Goal: Information Seeking & Learning: Learn about a topic

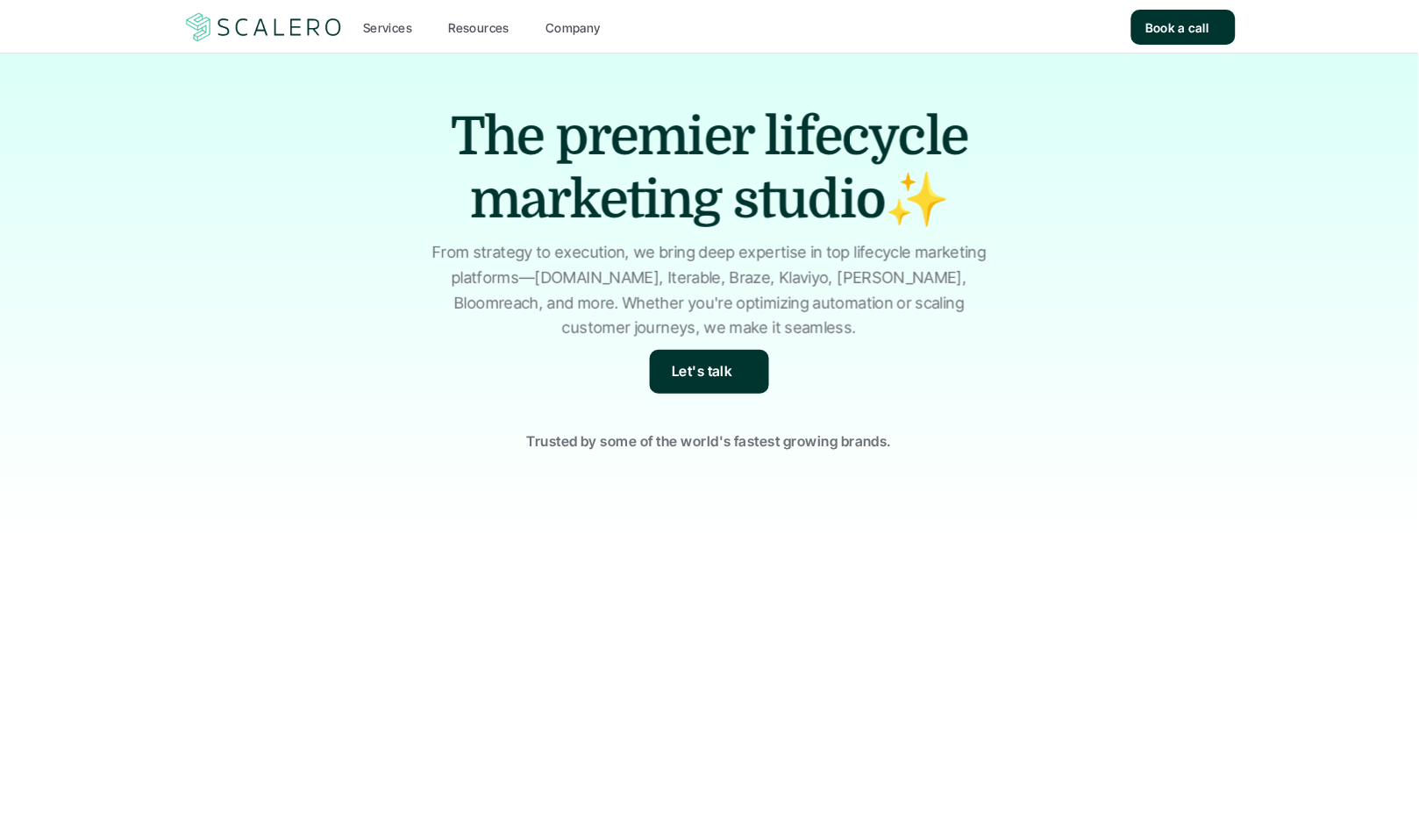
click at [435, 302] on p "From strategy to execution, we bring deep expertise in top lifecycle marketing …" at bounding box center [710, 291] width 570 height 101
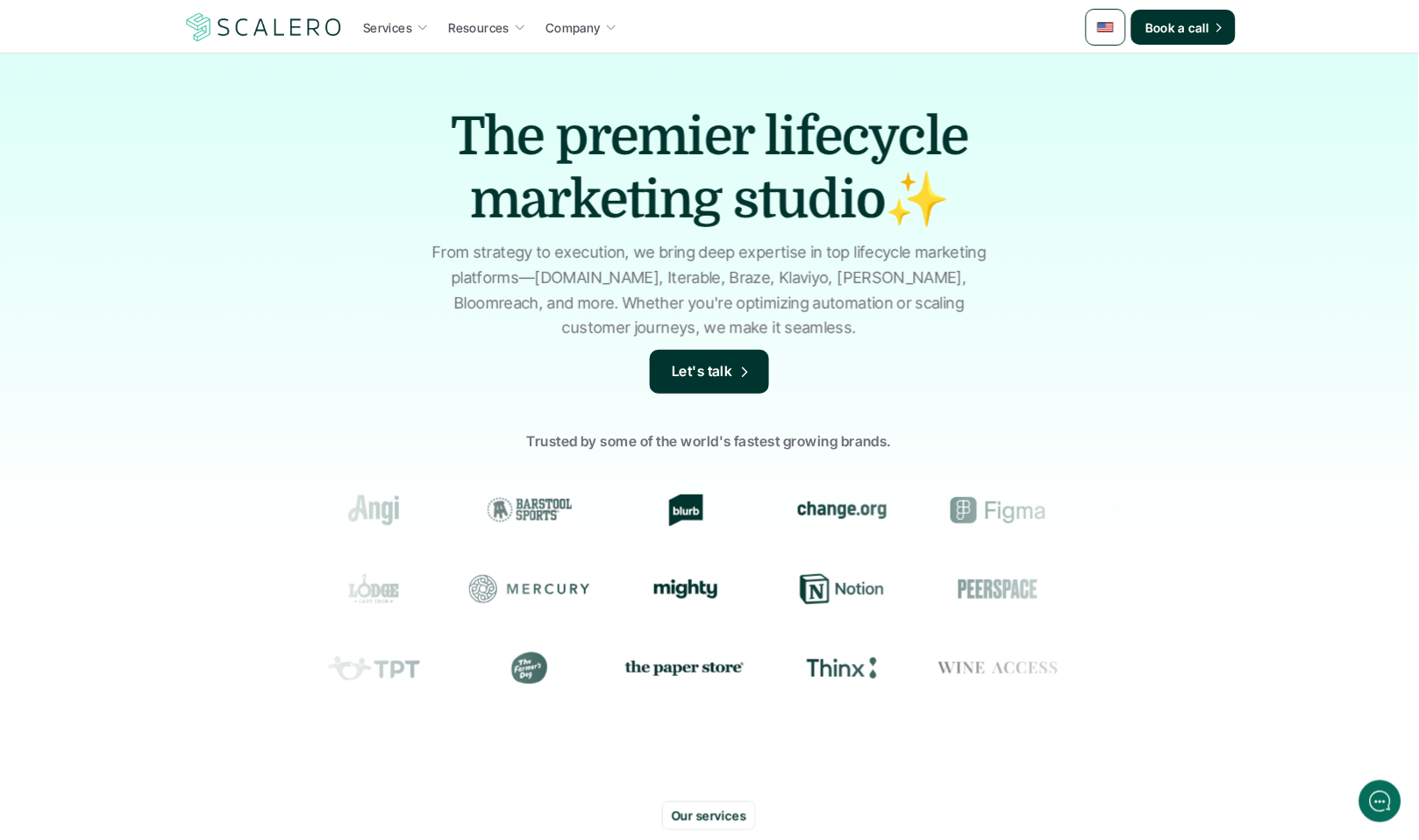
click at [348, 282] on div "The premier lifecycle marketing studio✨ From strategy to execution, we bring de…" at bounding box center [710, 420] width 1419 height 736
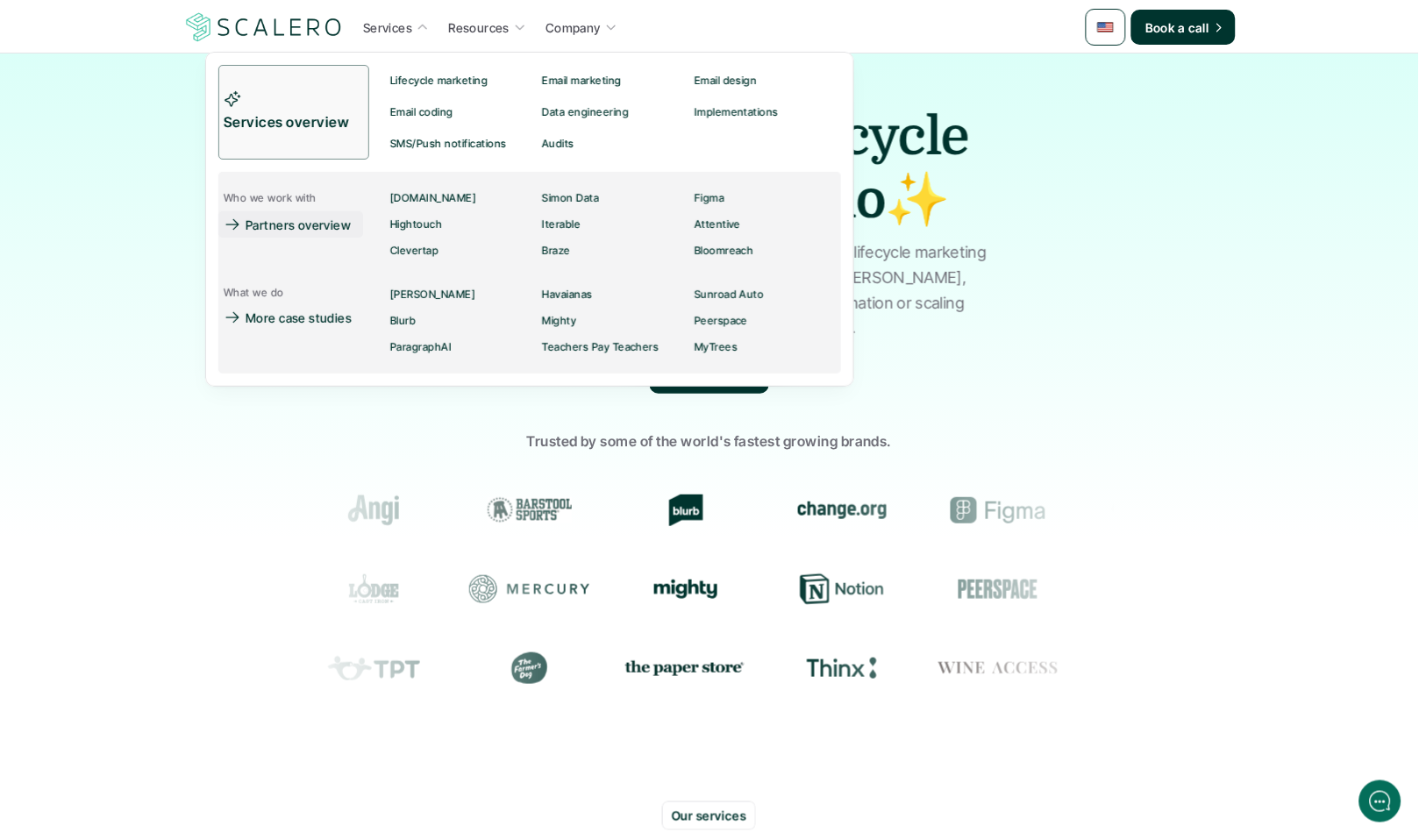
click at [297, 224] on p "Partners overview" at bounding box center [297, 223] width 105 height 18
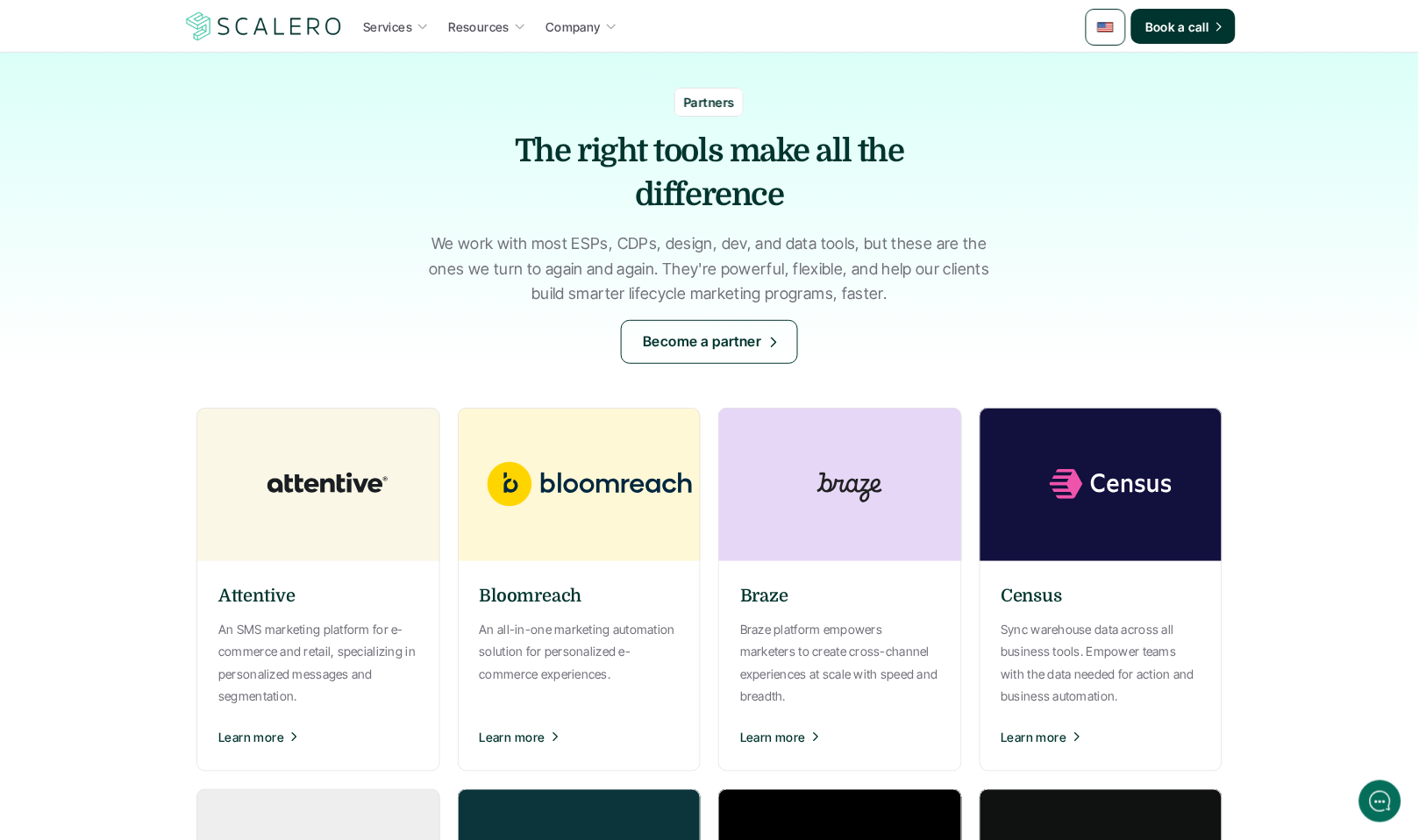
drag, startPoint x: 526, startPoint y: 192, endPoint x: 381, endPoint y: 29, distance: 218.2
click at [525, 191] on h1 "The right tools make all the difference" at bounding box center [710, 174] width 527 height 89
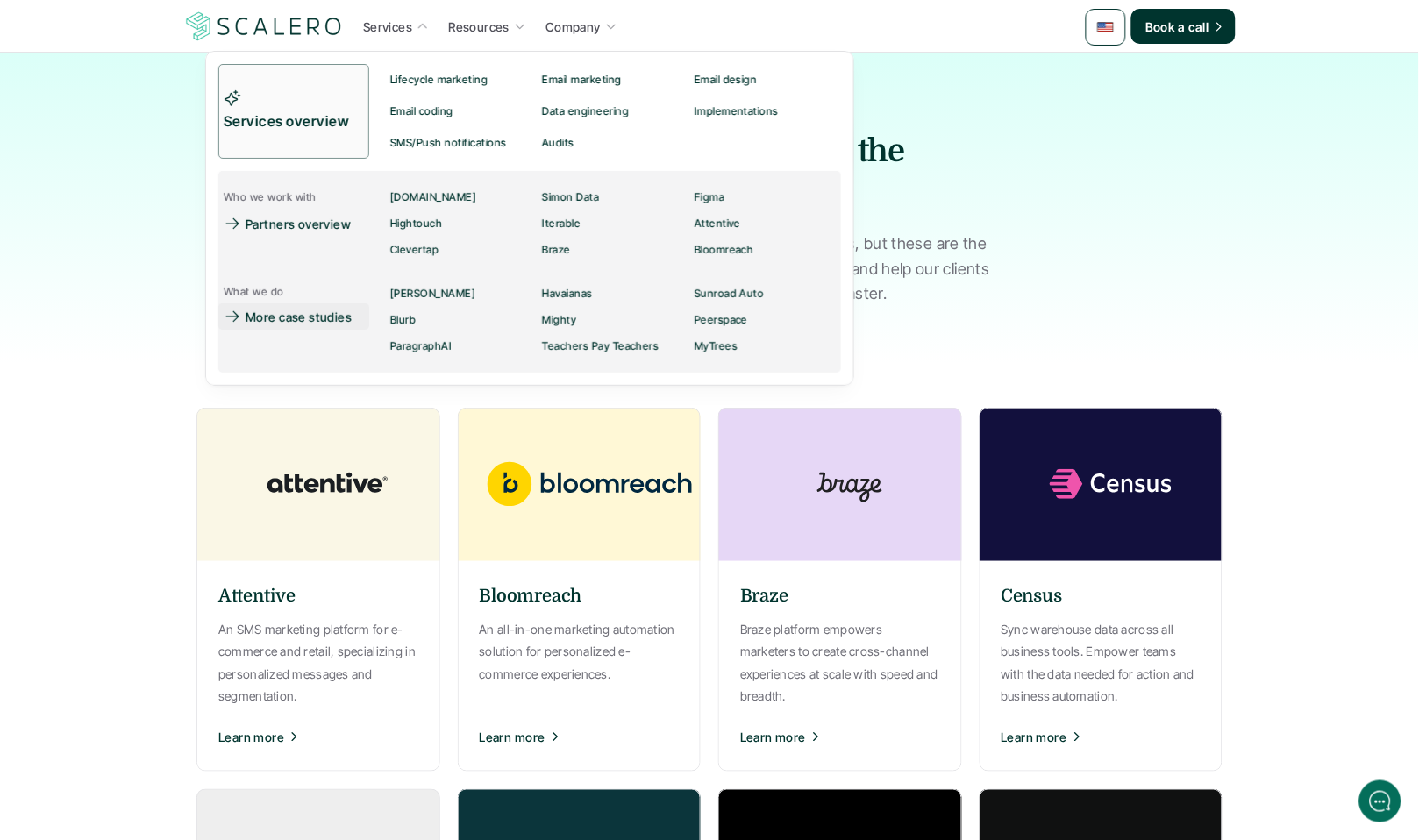
click at [291, 312] on p "More case studies" at bounding box center [298, 317] width 106 height 18
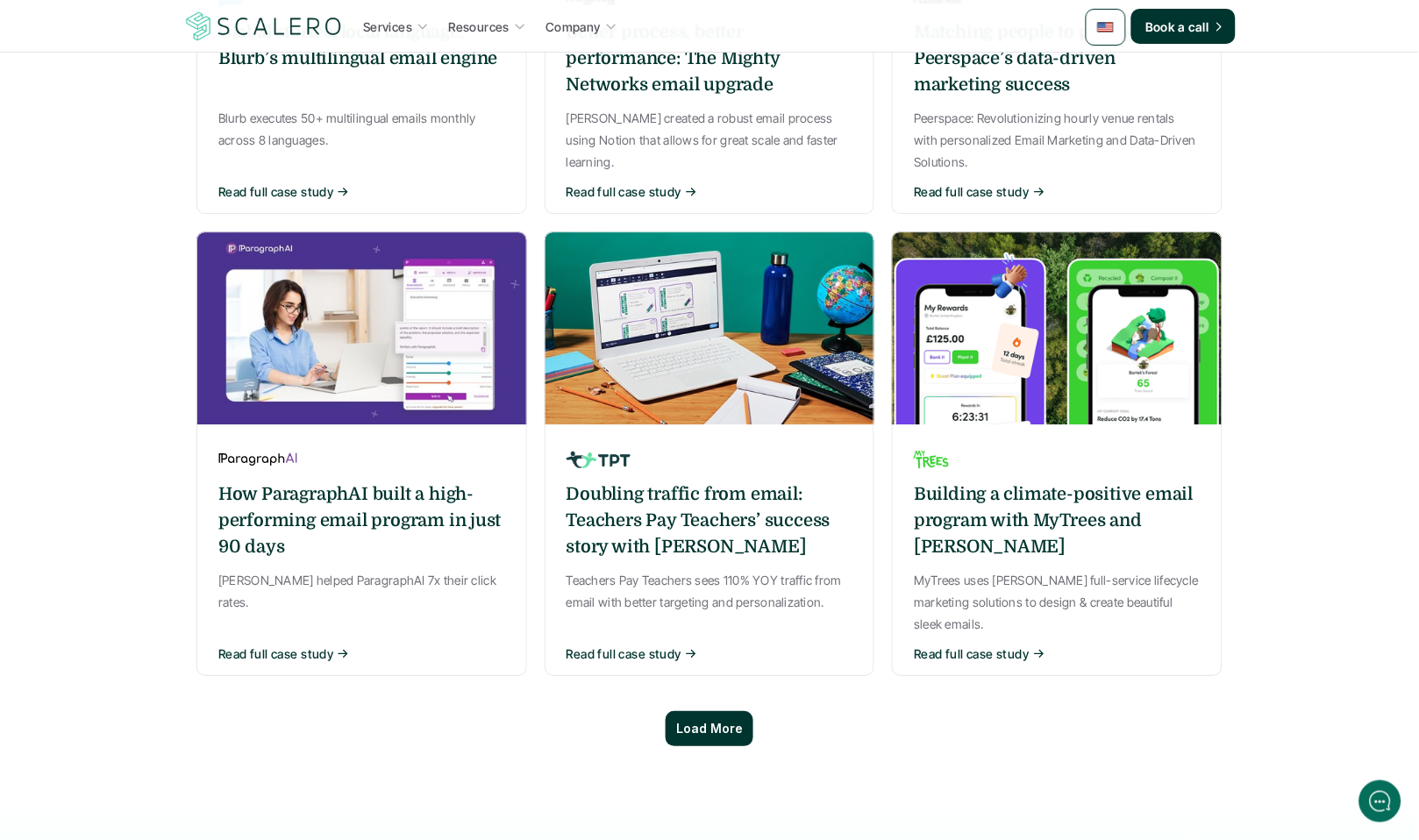
scroll to position [1150, 0]
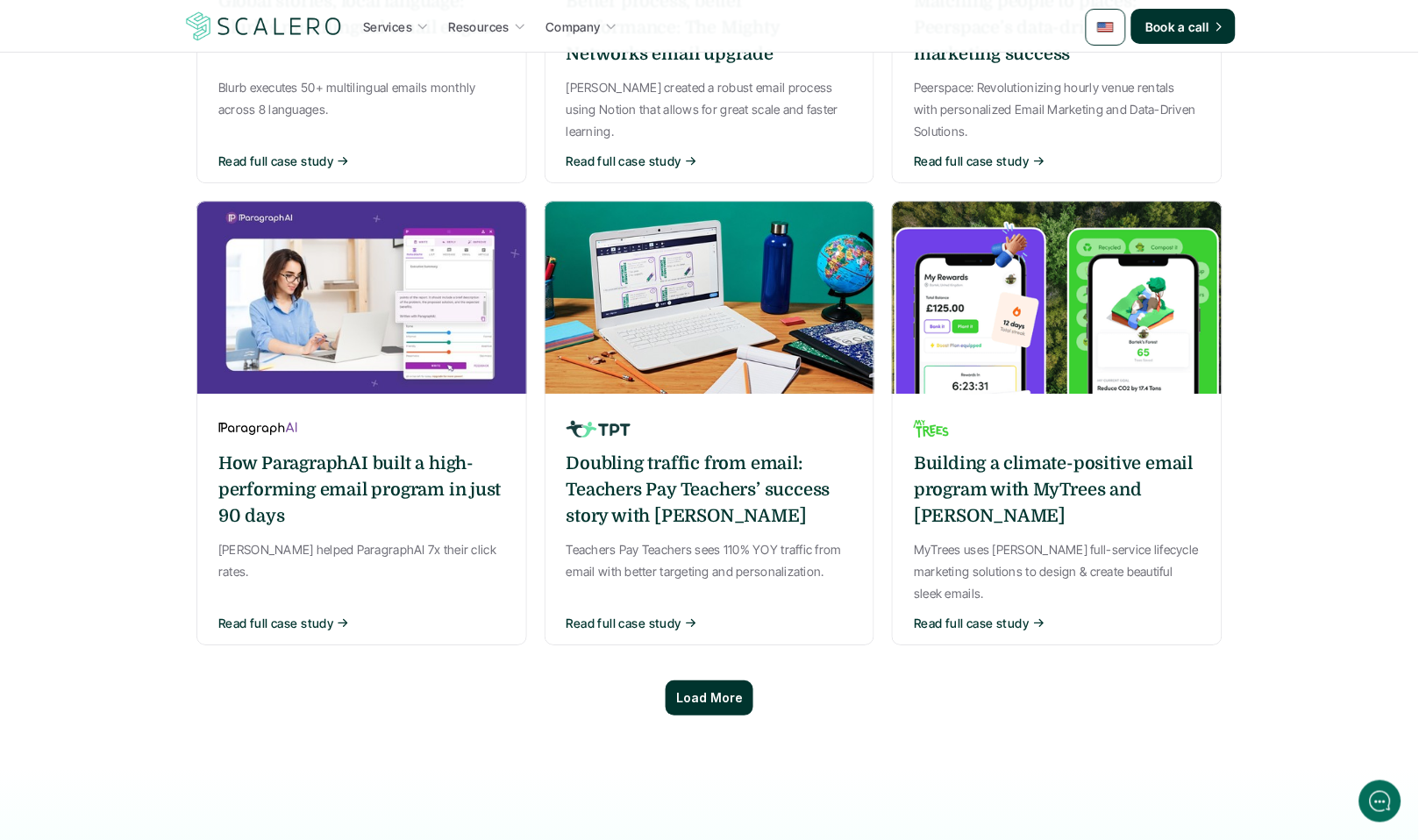
click at [689, 680] on div "Load More" at bounding box center [710, 698] width 88 height 35
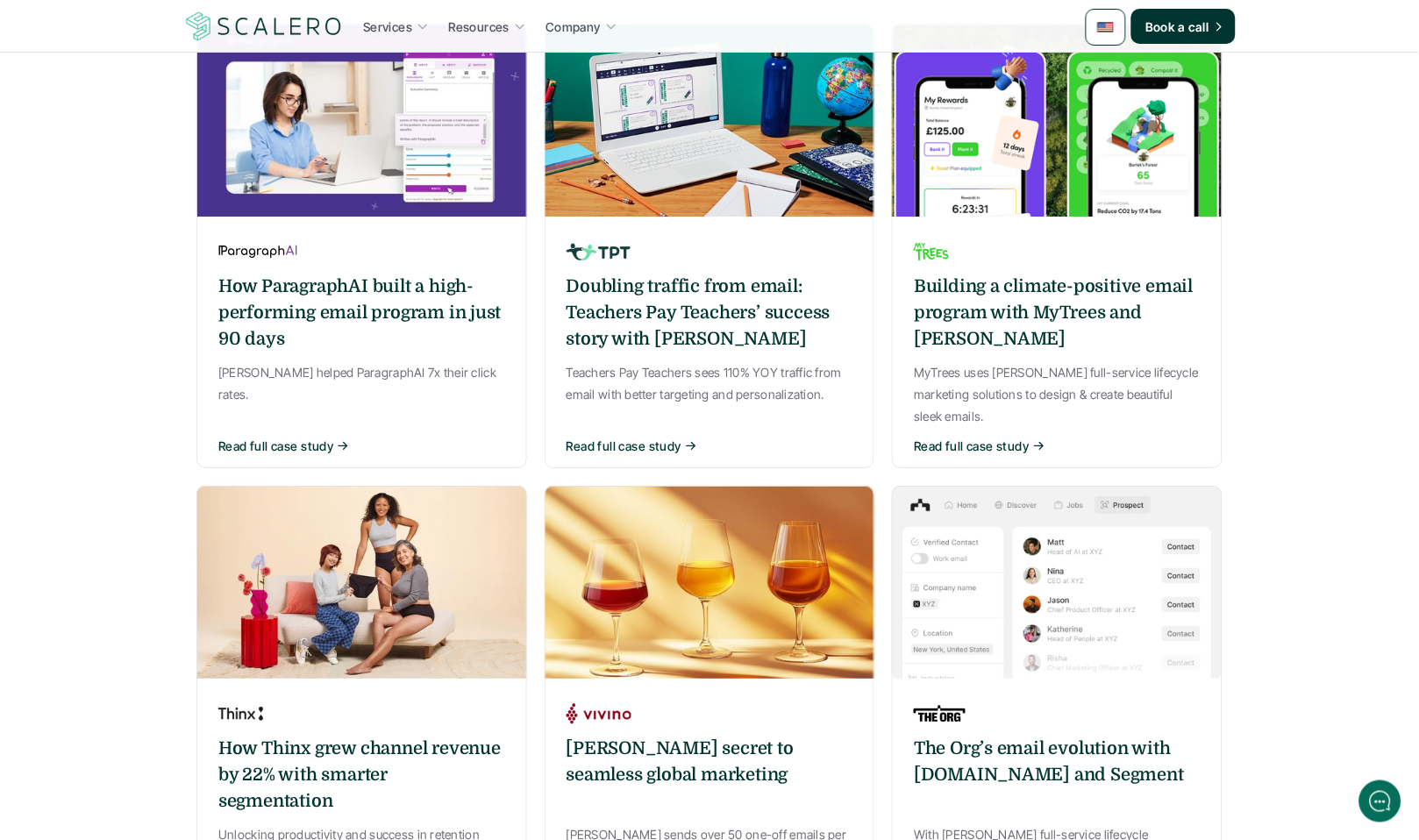
scroll to position [1336, 0]
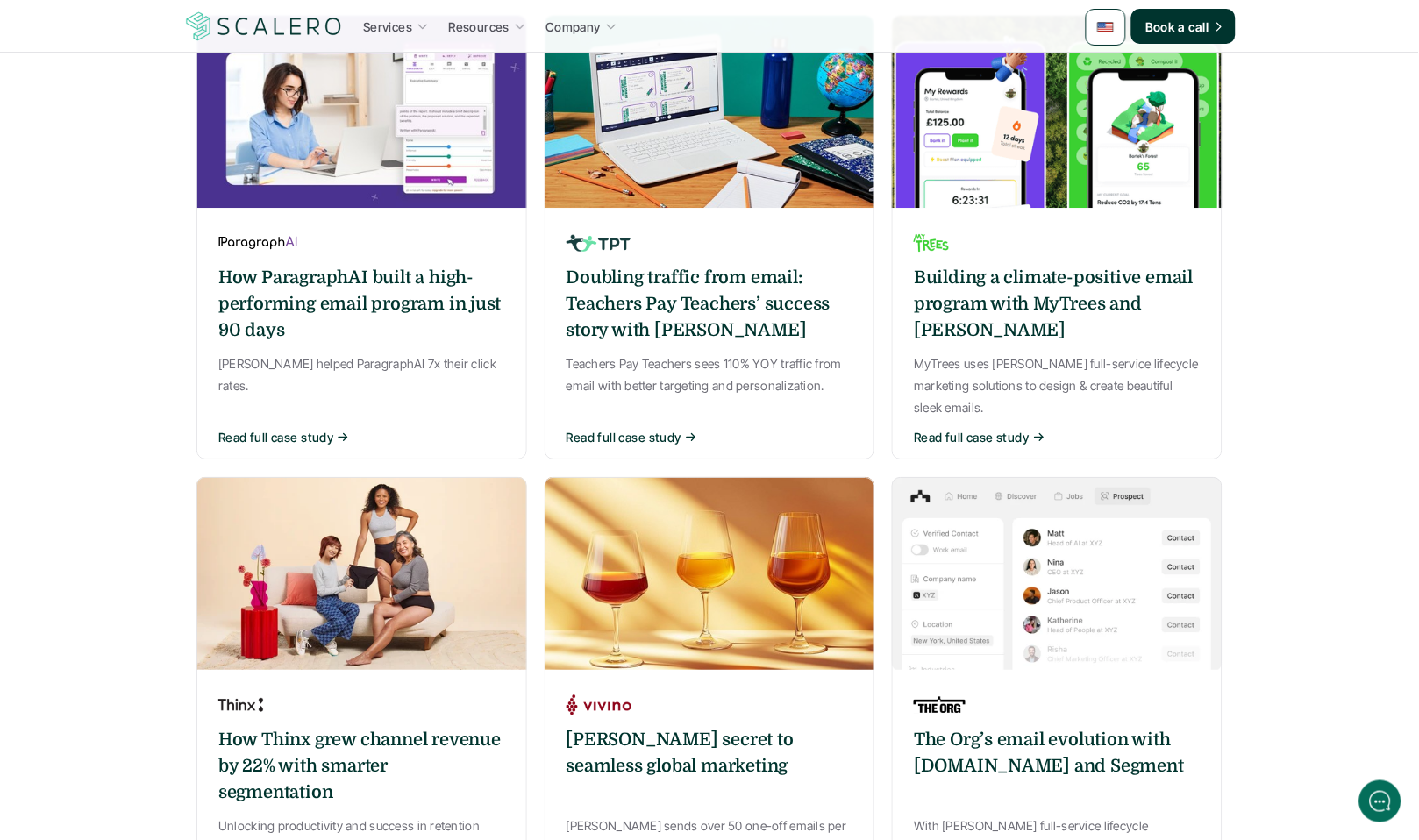
click at [347, 352] on p "[PERSON_NAME] helped ParagraphAI 7x their click rates." at bounding box center [362, 374] width 287 height 44
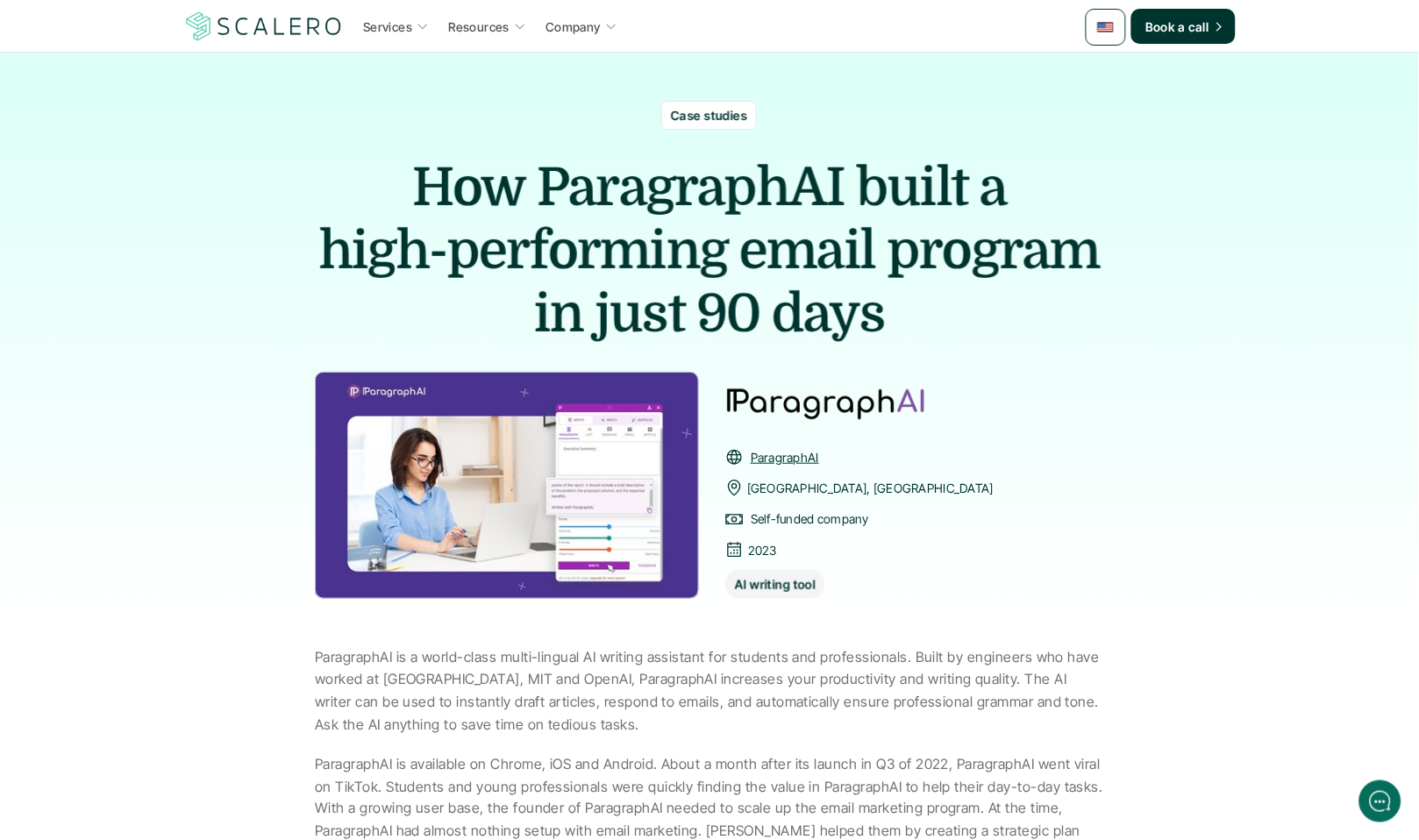
click at [503, 80] on div "Case studies How ParagraphAI built a high-performing email program in just 90 d…" at bounding box center [710, 339] width 789 height 573
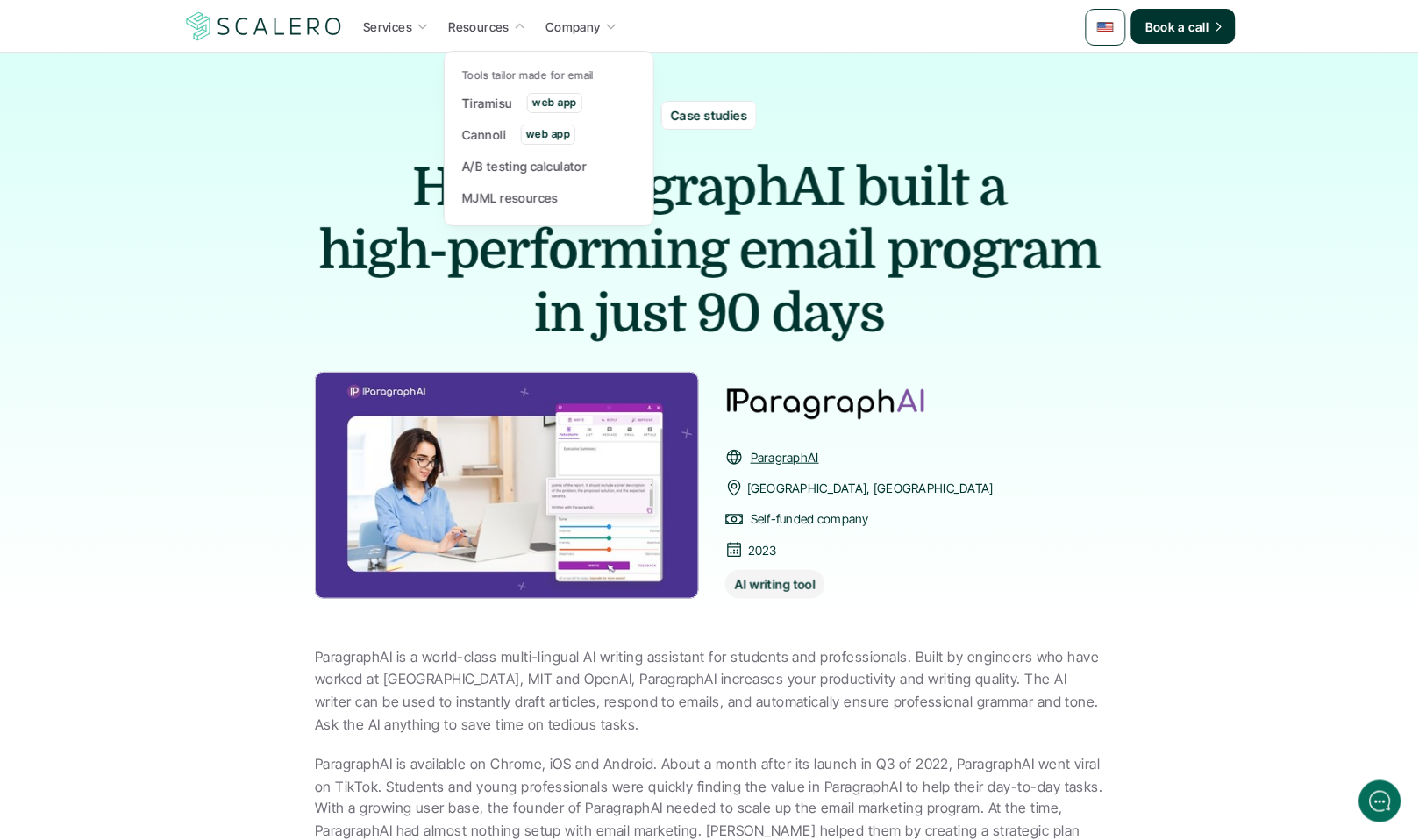
click at [482, 74] on p "Tools tailor made for email" at bounding box center [528, 75] width 132 height 13
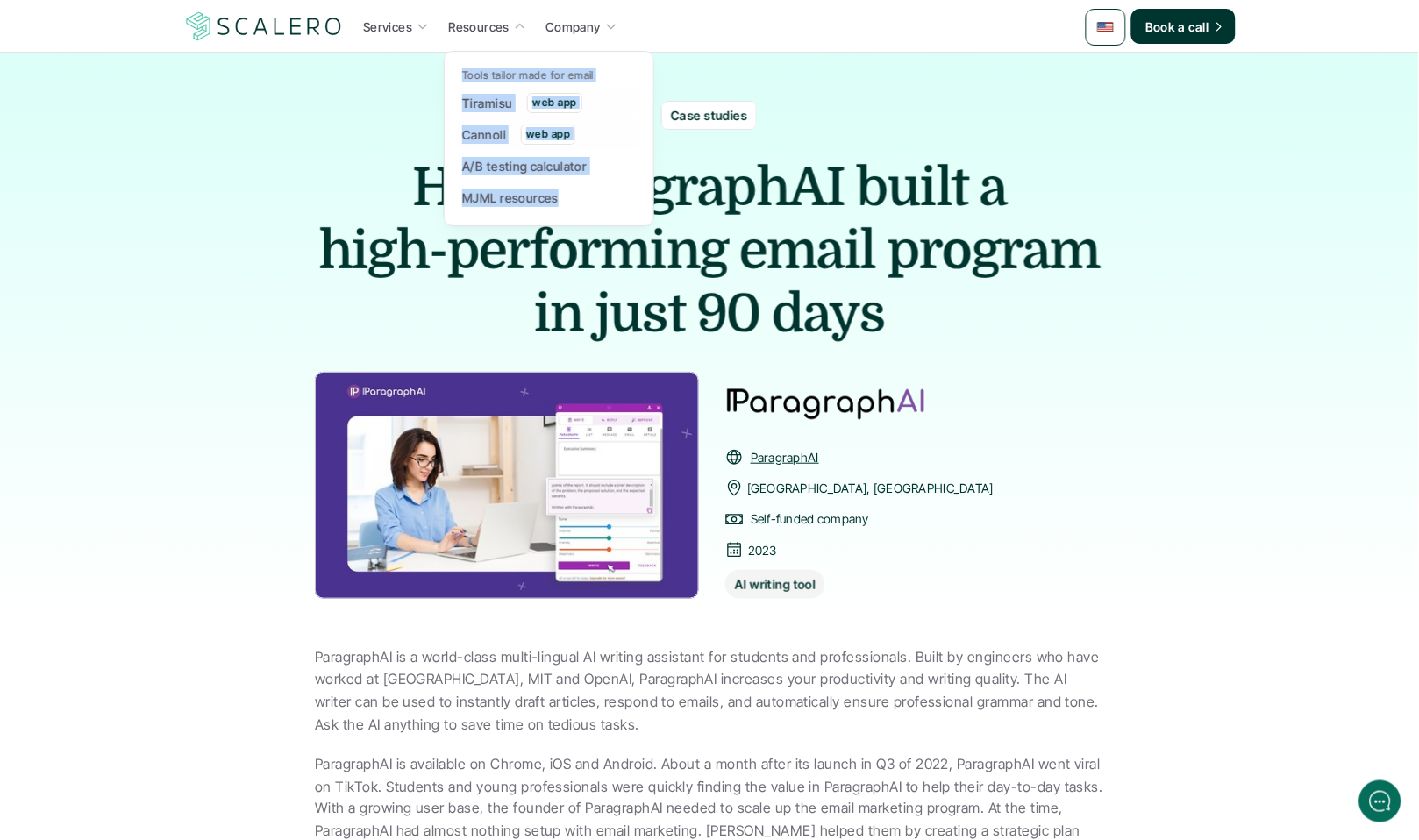
drag, startPoint x: 482, startPoint y: 74, endPoint x: 564, endPoint y: 213, distance: 161.4
click at [564, 213] on div "Tools tailor made for email Tiramisu web app Cannoli web app A/B testing calcul…" at bounding box center [549, 139] width 184 height 149
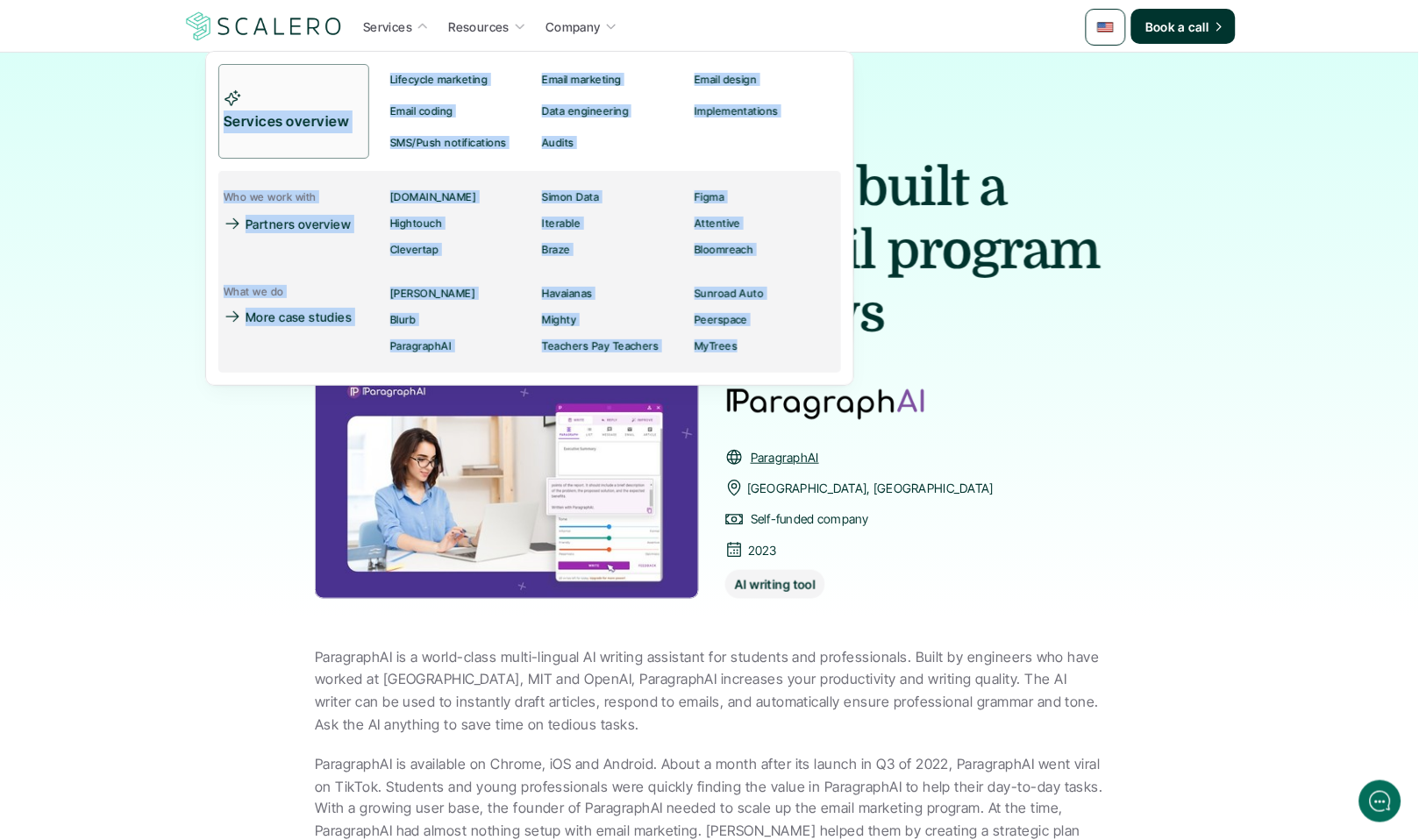
click at [415, 55] on div "Services overview Lifecycle marketing Email marketing Email design Email coding…" at bounding box center [529, 218] width 649 height 335
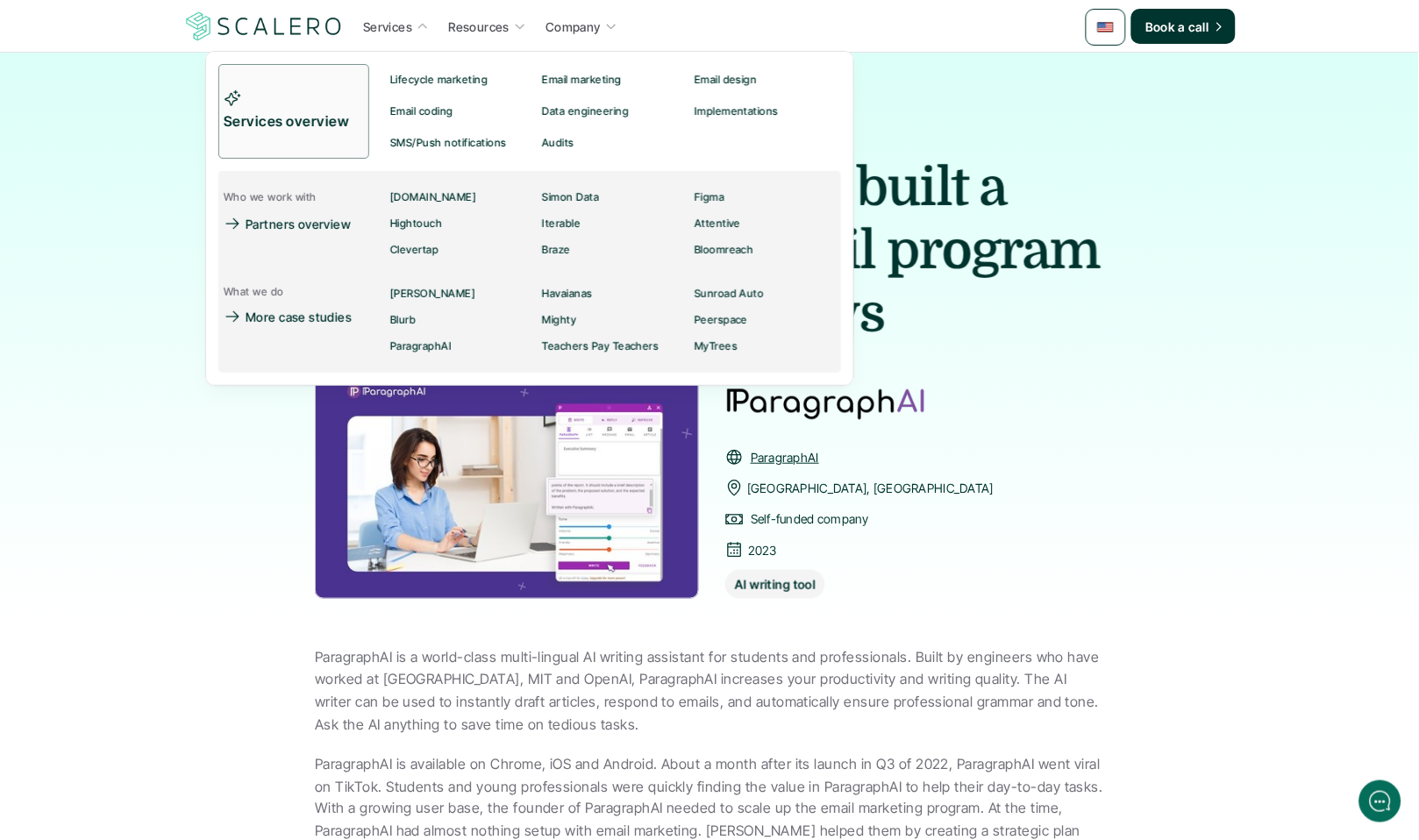
click at [415, 55] on div "Services overview Lifecycle marketing Email marketing Email design Email coding…" at bounding box center [529, 218] width 649 height 335
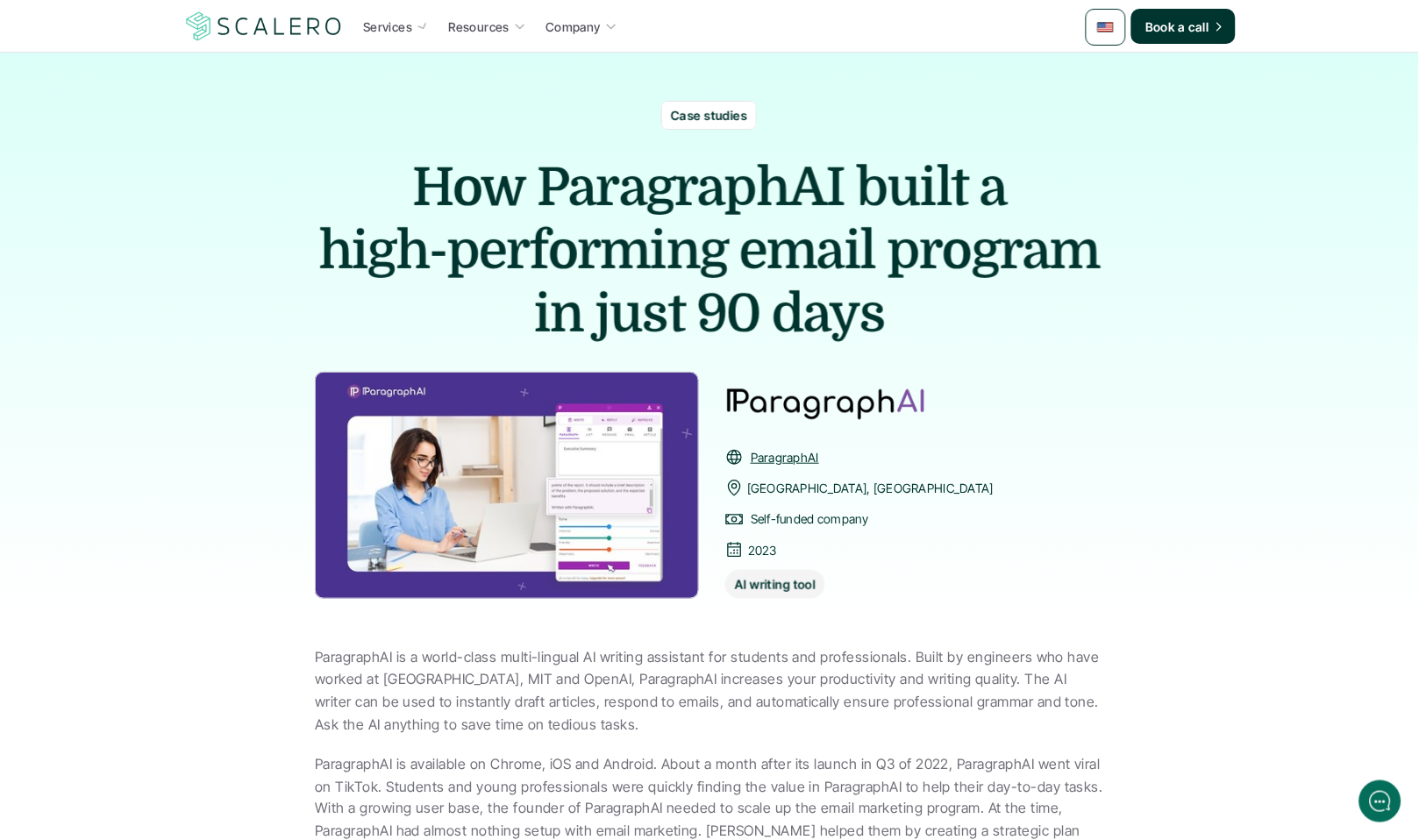
click at [1244, 325] on div "Case studies How ParagraphAI built a high-performing email program in just 90 d…" at bounding box center [710, 339] width 1419 height 573
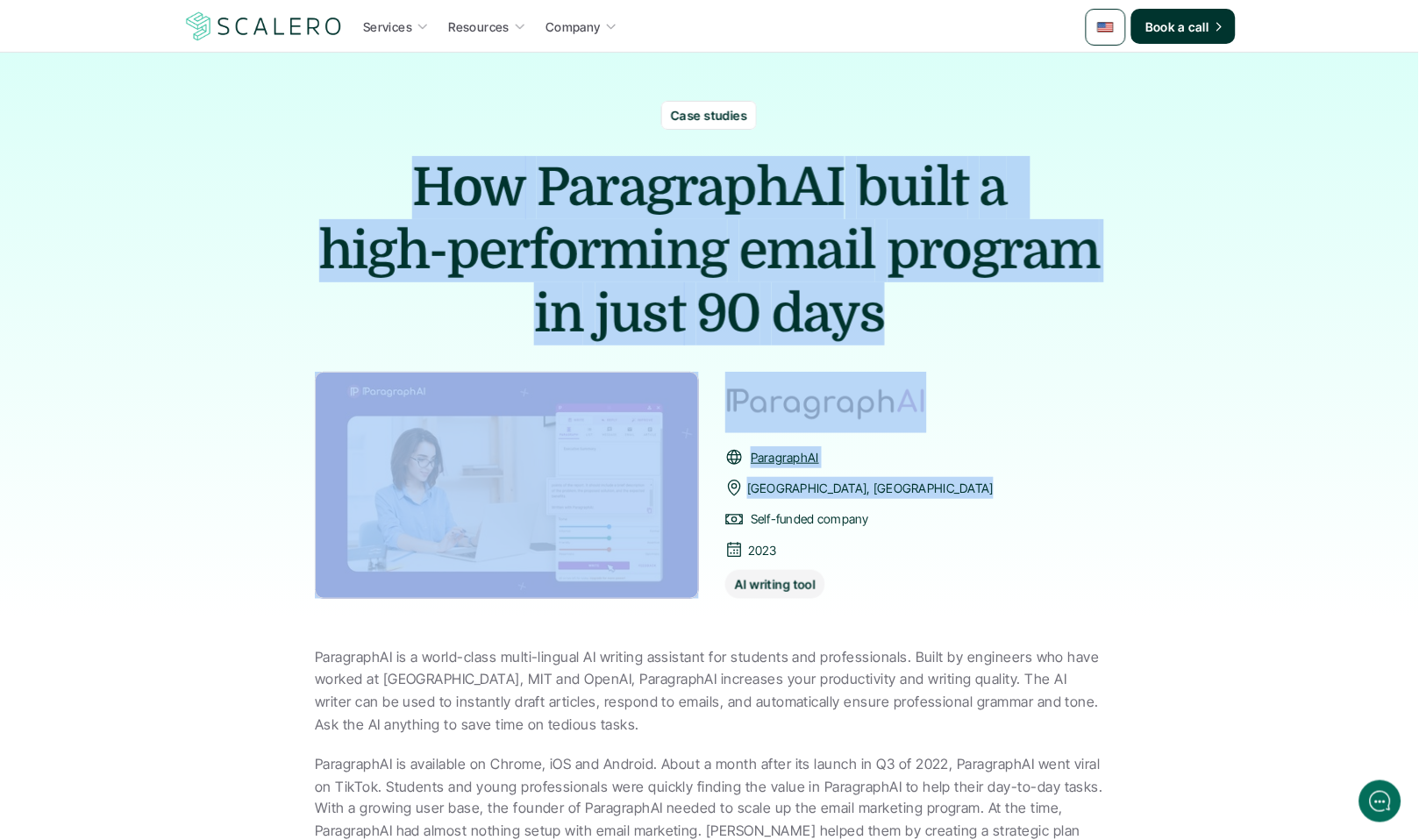
drag, startPoint x: 1185, startPoint y: 443, endPoint x: 644, endPoint y: 158, distance: 611.5
click at [605, 149] on div "Case studies How ParagraphAI built a high-performing email program in just 90 d…" at bounding box center [710, 339] width 1419 height 573
drag, startPoint x: 847, startPoint y: 207, endPoint x: 773, endPoint y: 185, distance: 77.2
click at [827, 202] on h1 "How ParagraphAI built a high-performing email program in just 90 days" at bounding box center [710, 250] width 789 height 190
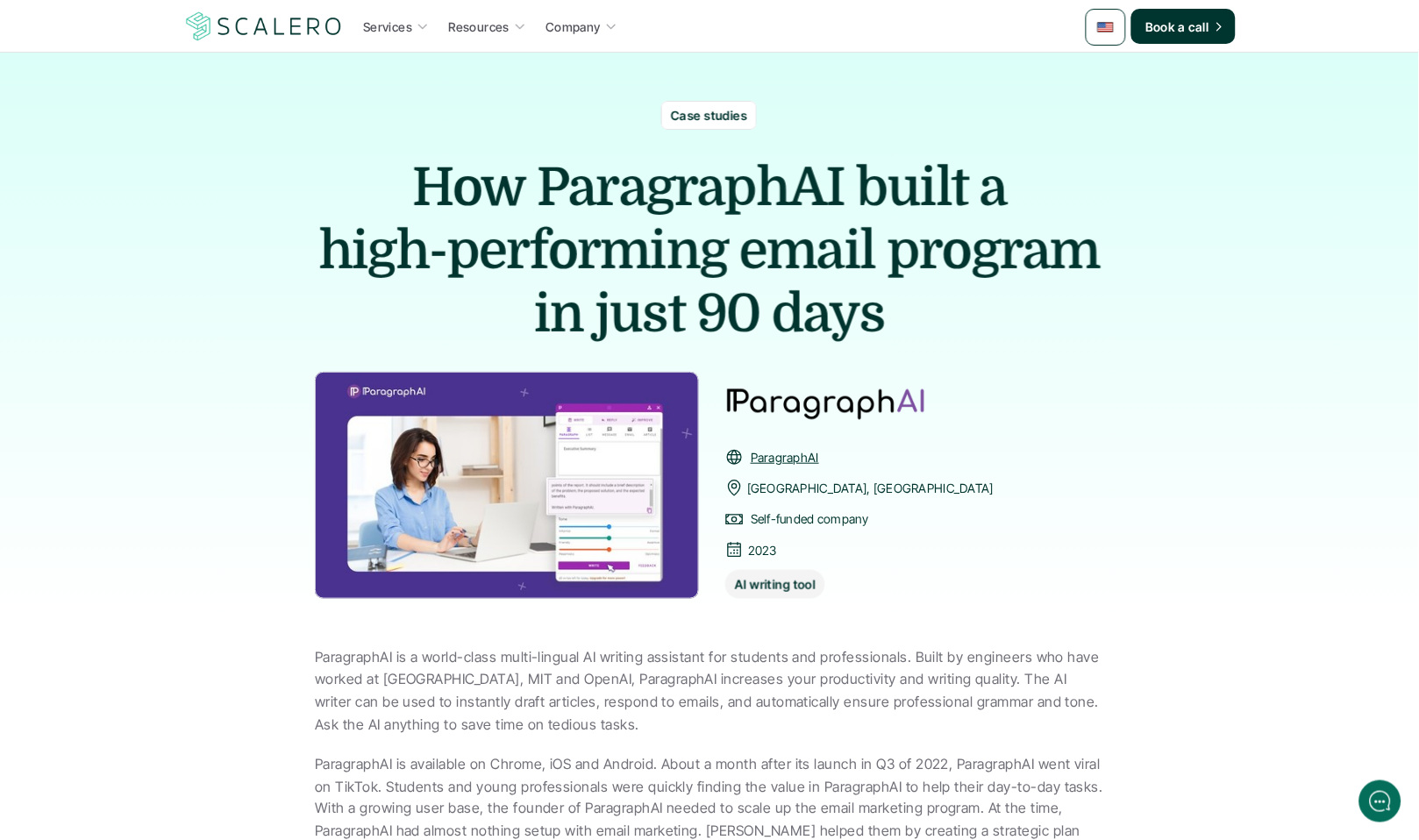
click at [438, 210] on span "How" at bounding box center [469, 188] width 114 height 64
click at [475, 242] on span "high-performing" at bounding box center [524, 251] width 409 height 64
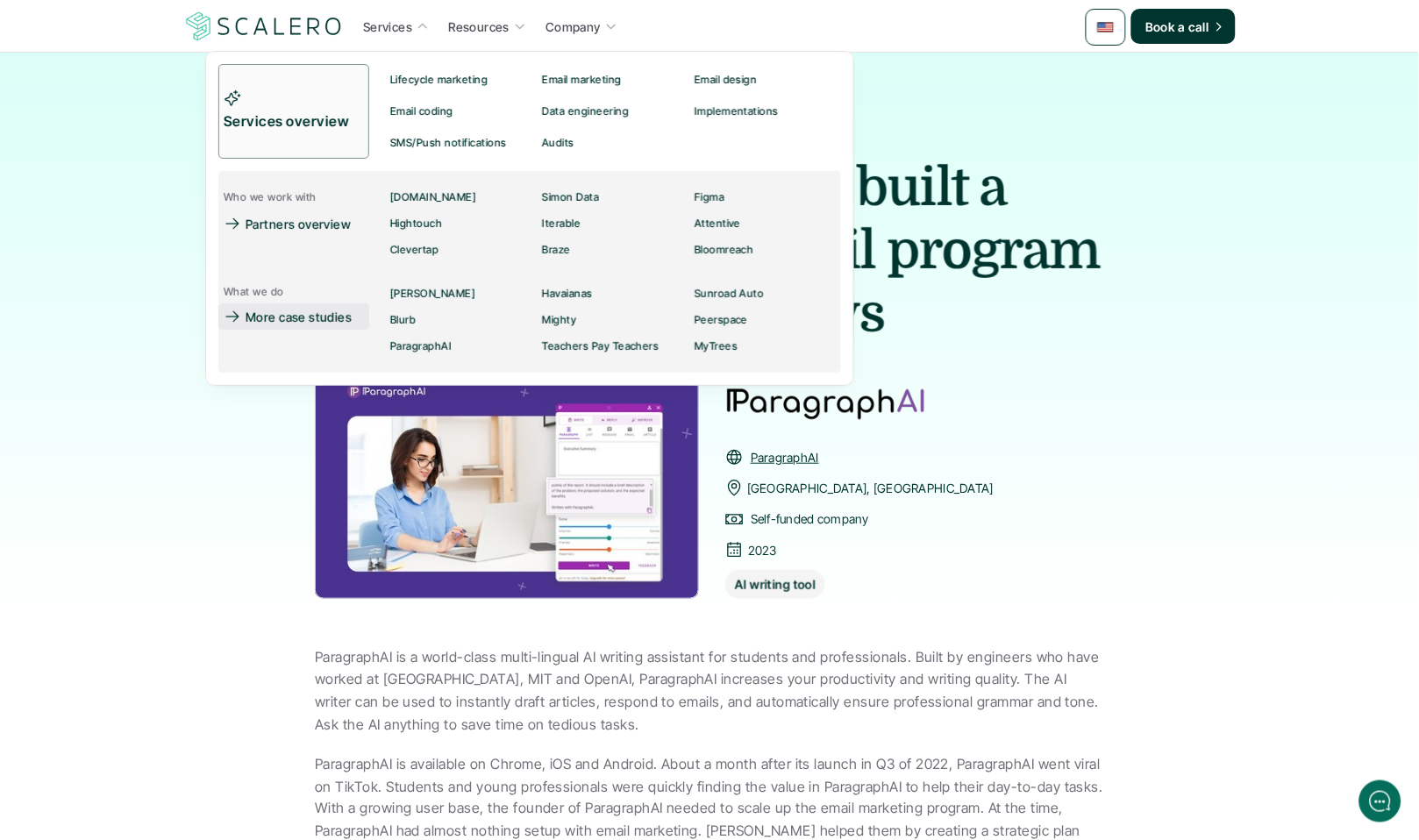
click at [275, 318] on p "More case studies" at bounding box center [298, 317] width 106 height 18
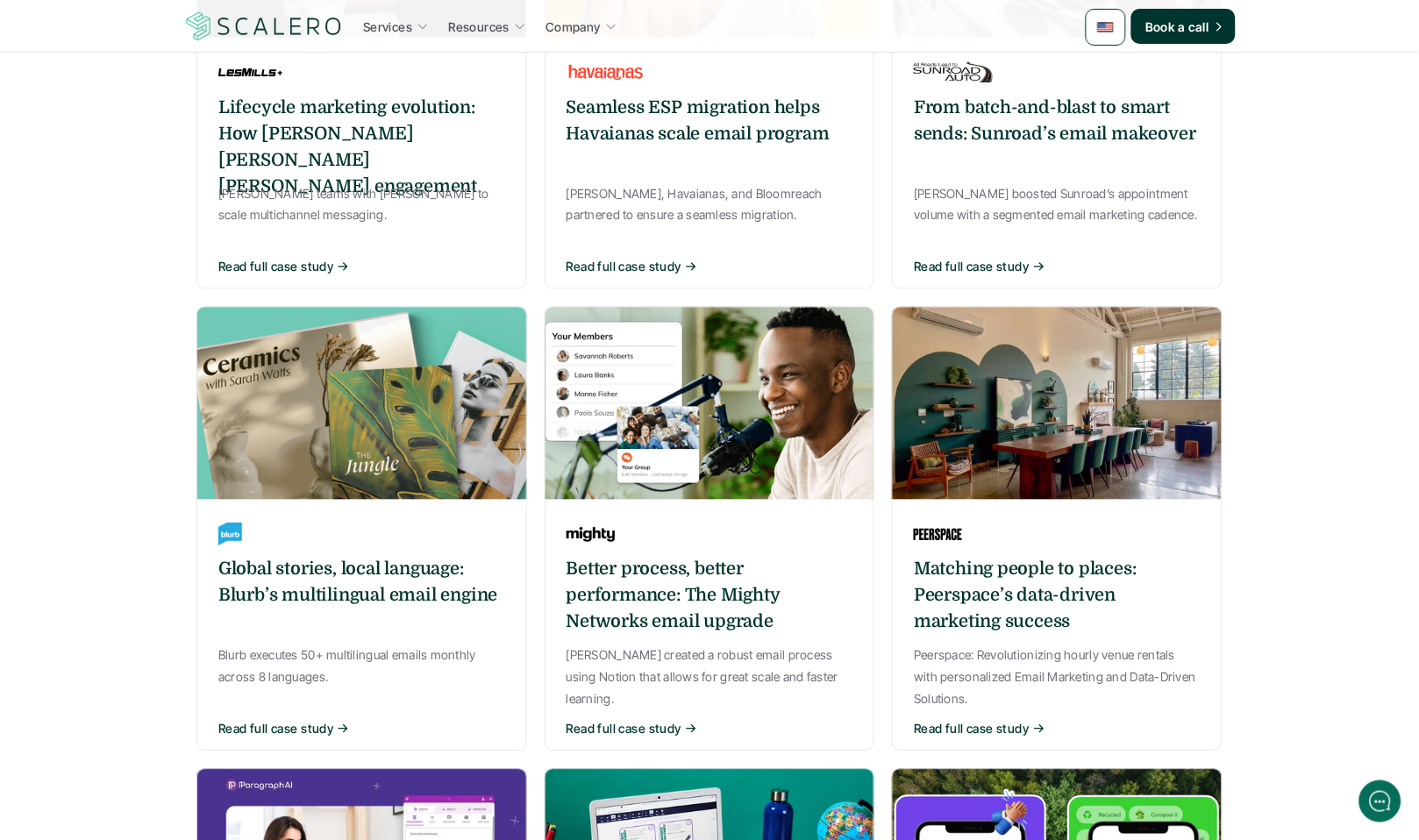
click at [529, 339] on div "Lifecycle marketing evolution: How [PERSON_NAME] [PERSON_NAME] [PERSON_NAME] en…" at bounding box center [710, 573] width 1026 height 1457
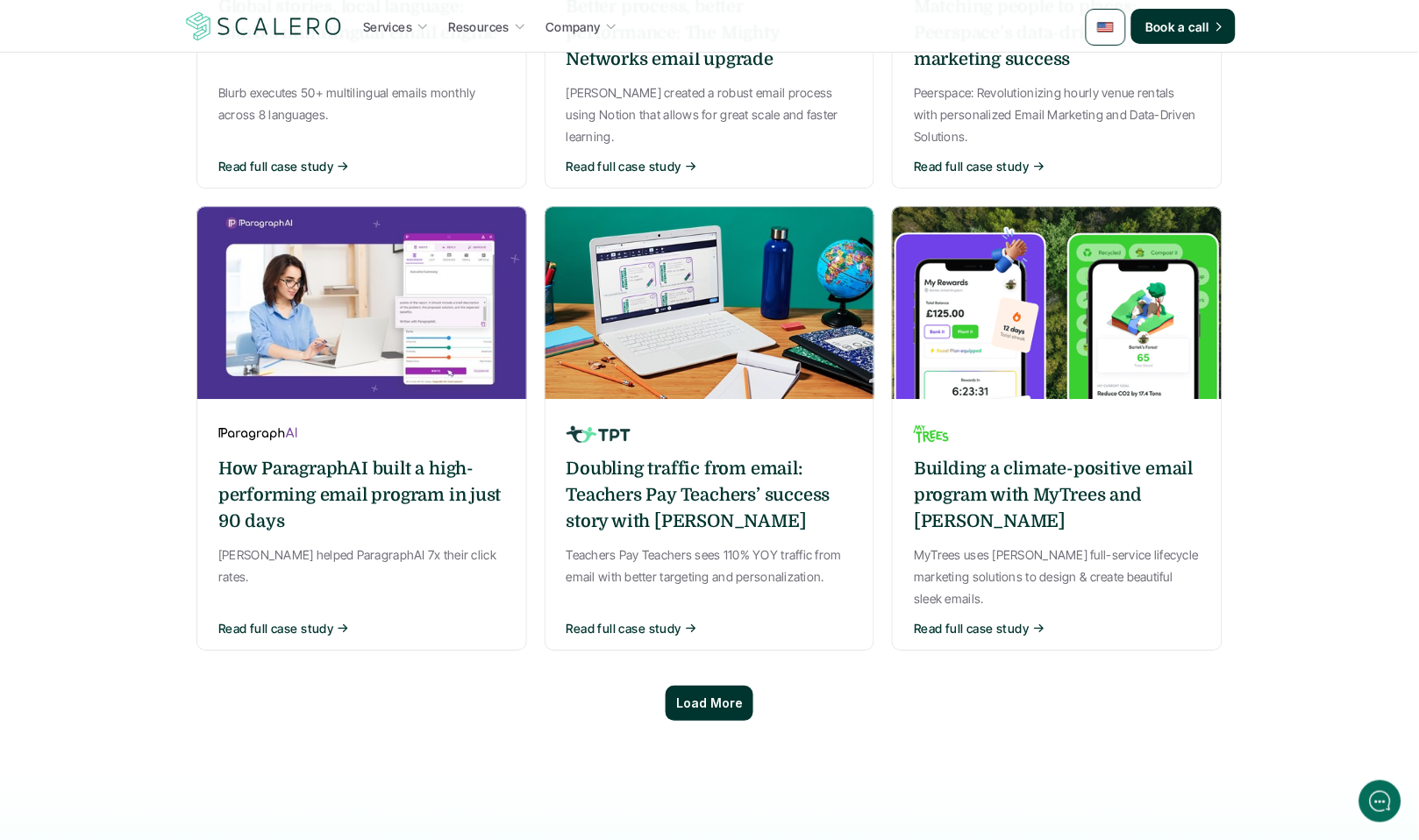
scroll to position [1178, 0]
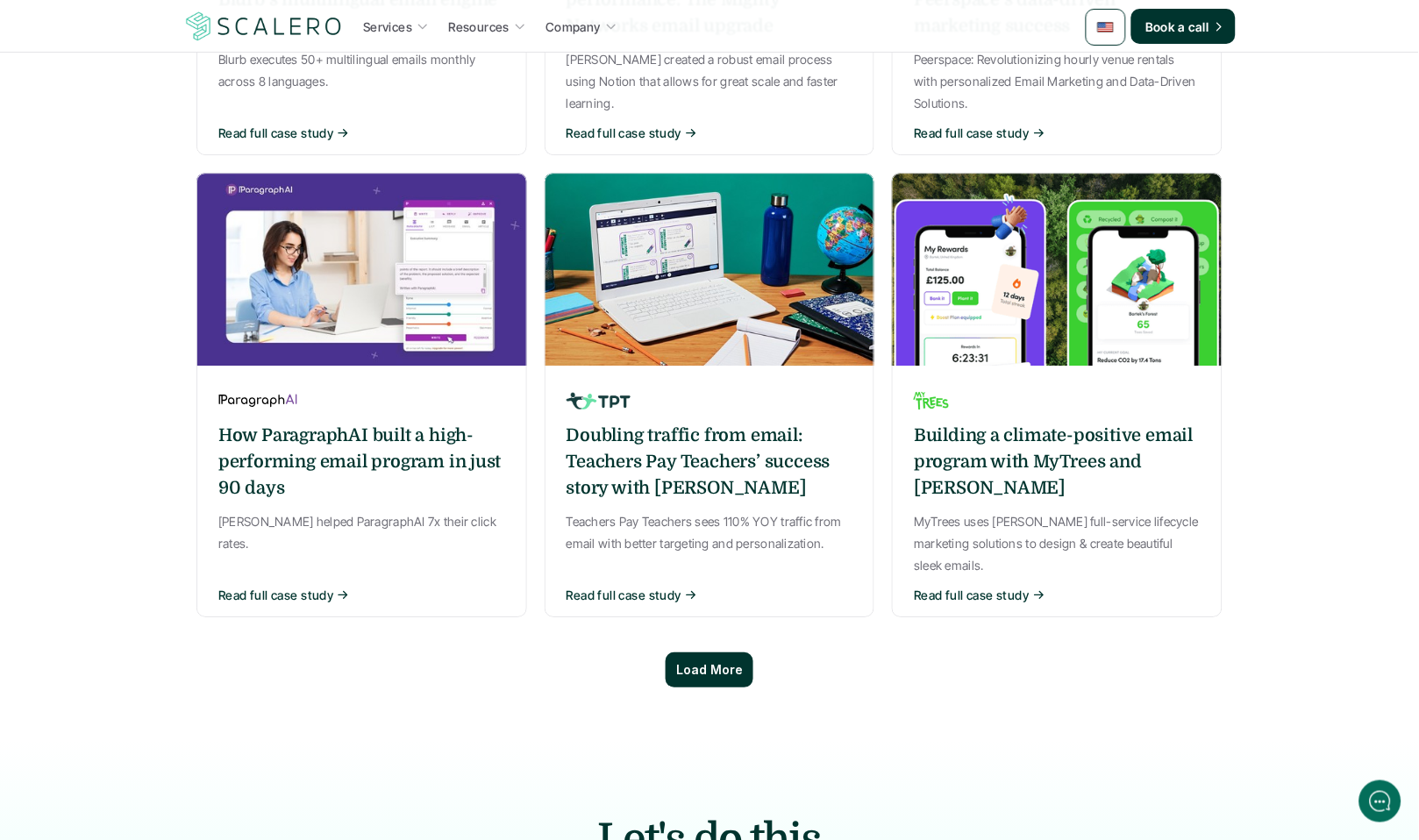
drag, startPoint x: 789, startPoint y: 593, endPoint x: 716, endPoint y: 603, distance: 73.7
click at [772, 635] on div "Load More" at bounding box center [710, 670] width 1026 height 70
drag, startPoint x: 716, startPoint y: 603, endPoint x: 530, endPoint y: 558, distance: 191.4
click at [710, 663] on p "Load More" at bounding box center [710, 670] width 66 height 14
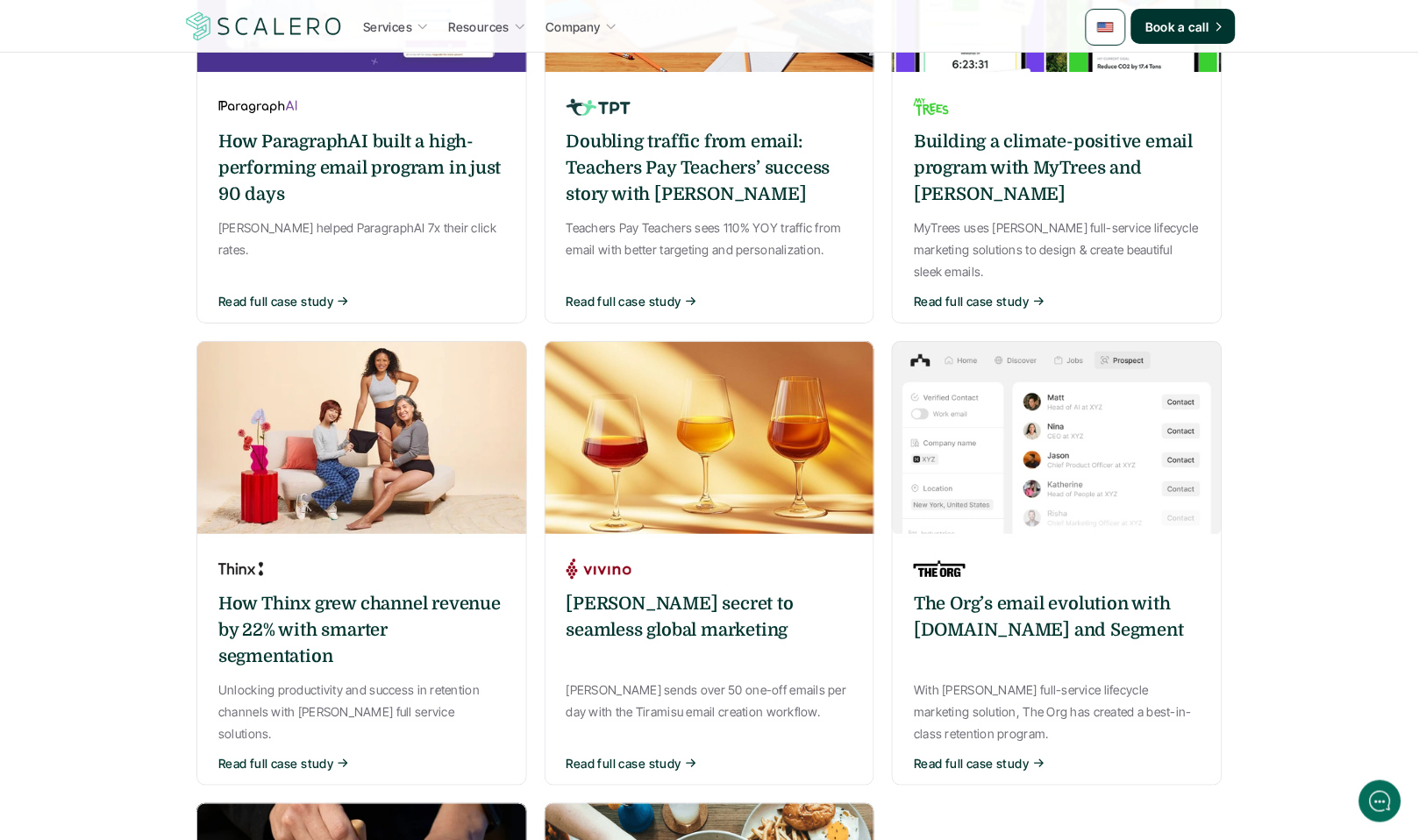
click at [534, 525] on div "Lifecycle marketing evolution: How [PERSON_NAME] [PERSON_NAME] [PERSON_NAME] en…" at bounding box center [710, 145] width 1026 height 2380
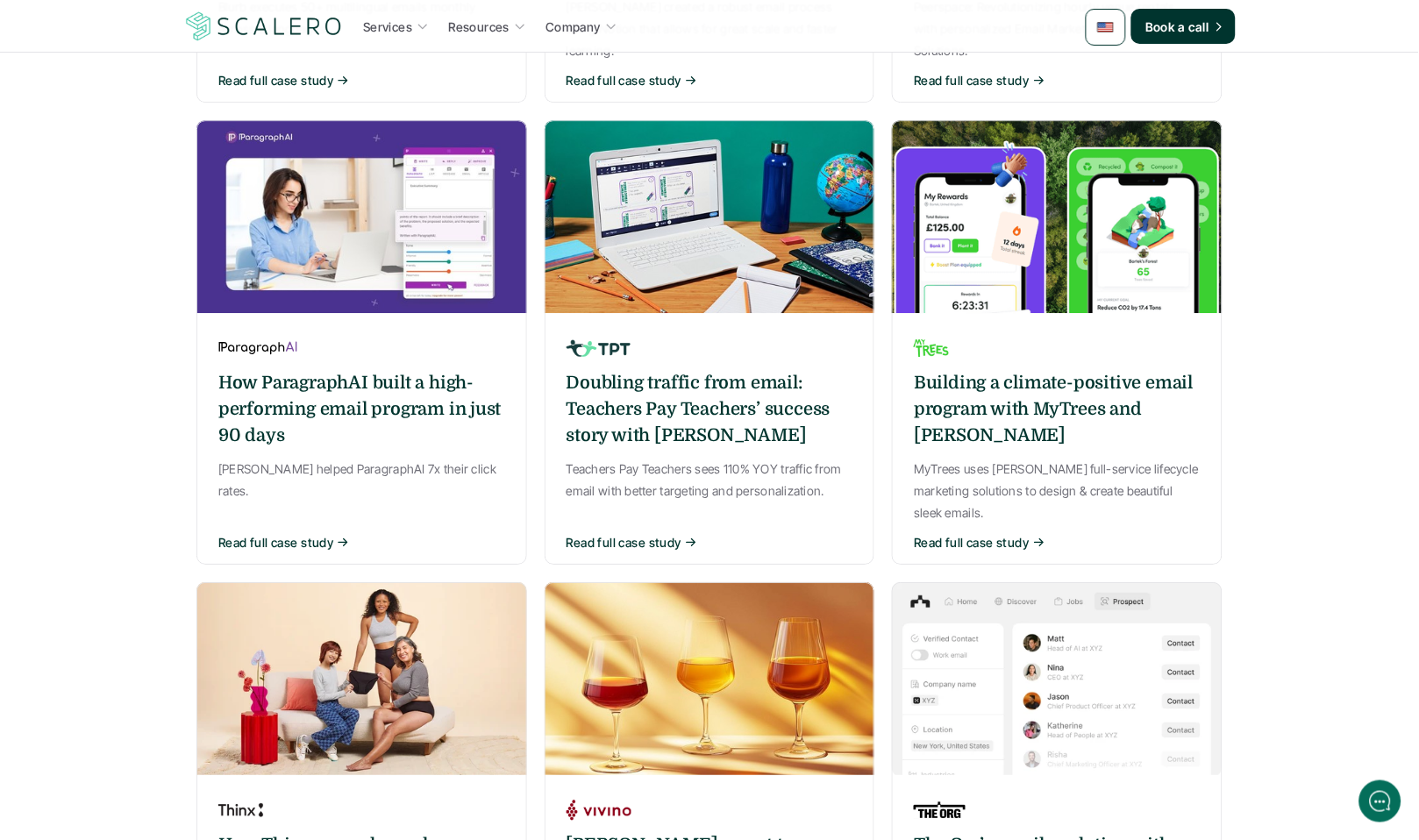
scroll to position [0, 0]
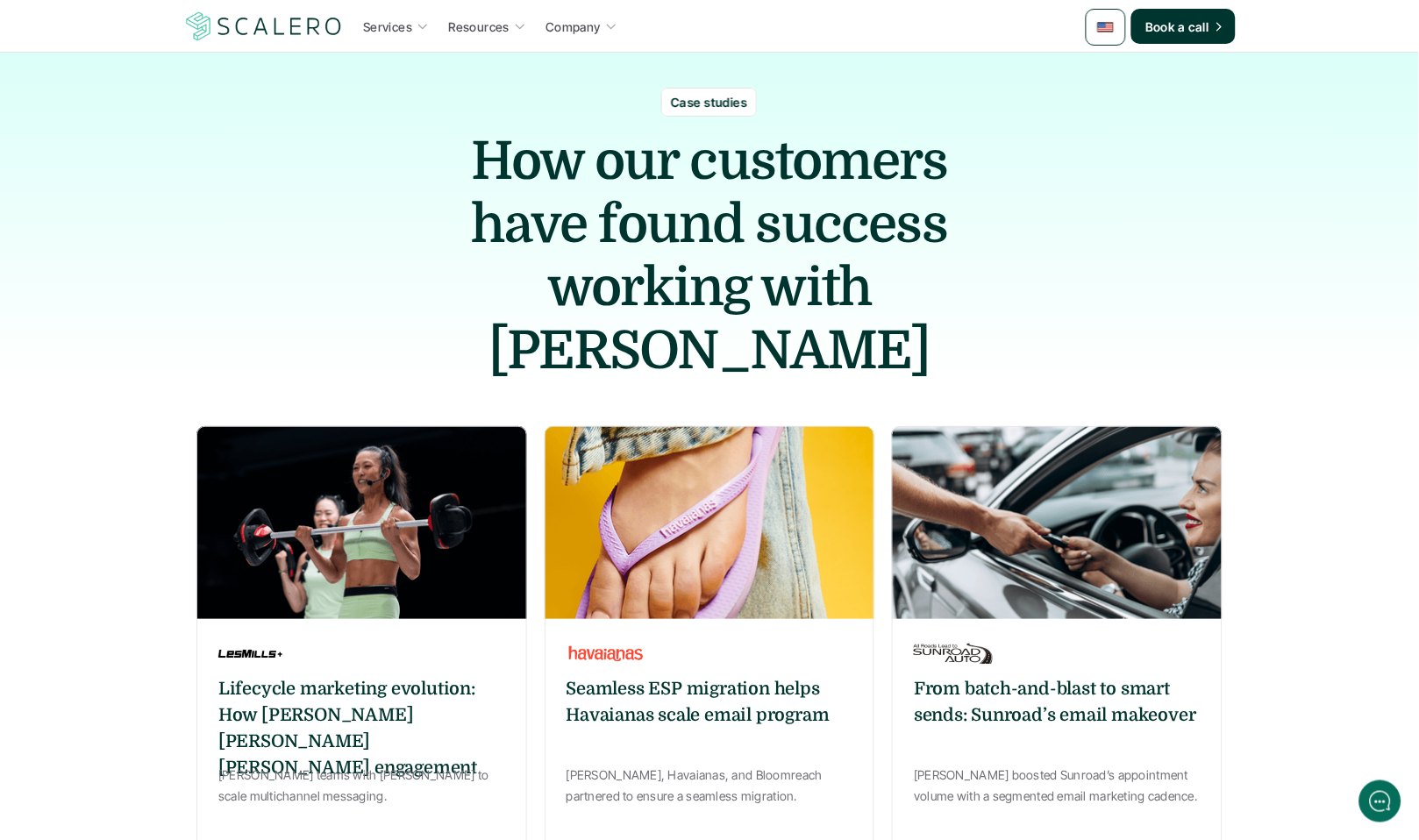
click at [420, 199] on div "Case studies How our customers have found success working with [PERSON_NAME]" at bounding box center [710, 217] width 1419 height 330
click at [262, 24] on img at bounding box center [264, 26] width 162 height 34
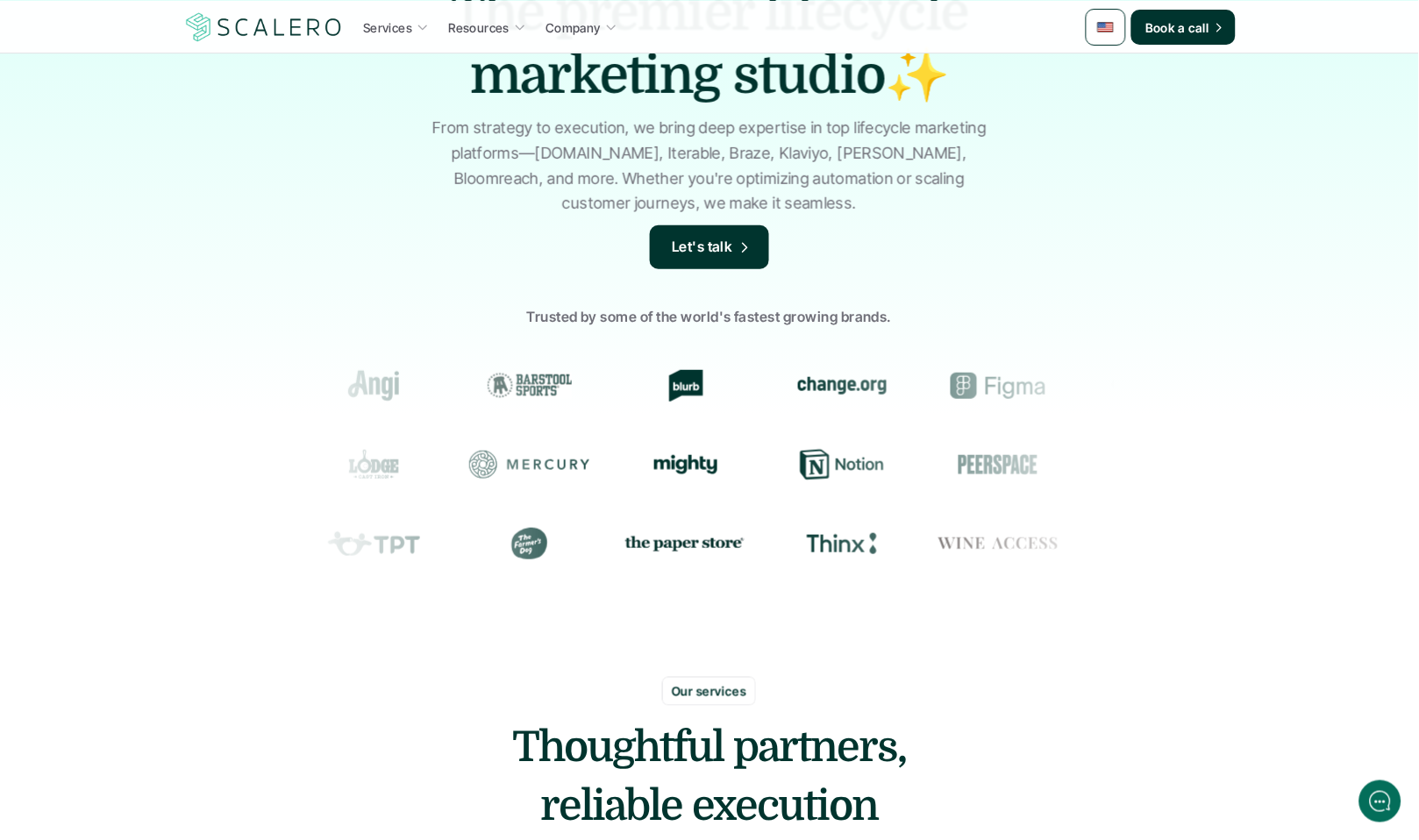
scroll to position [125, 0]
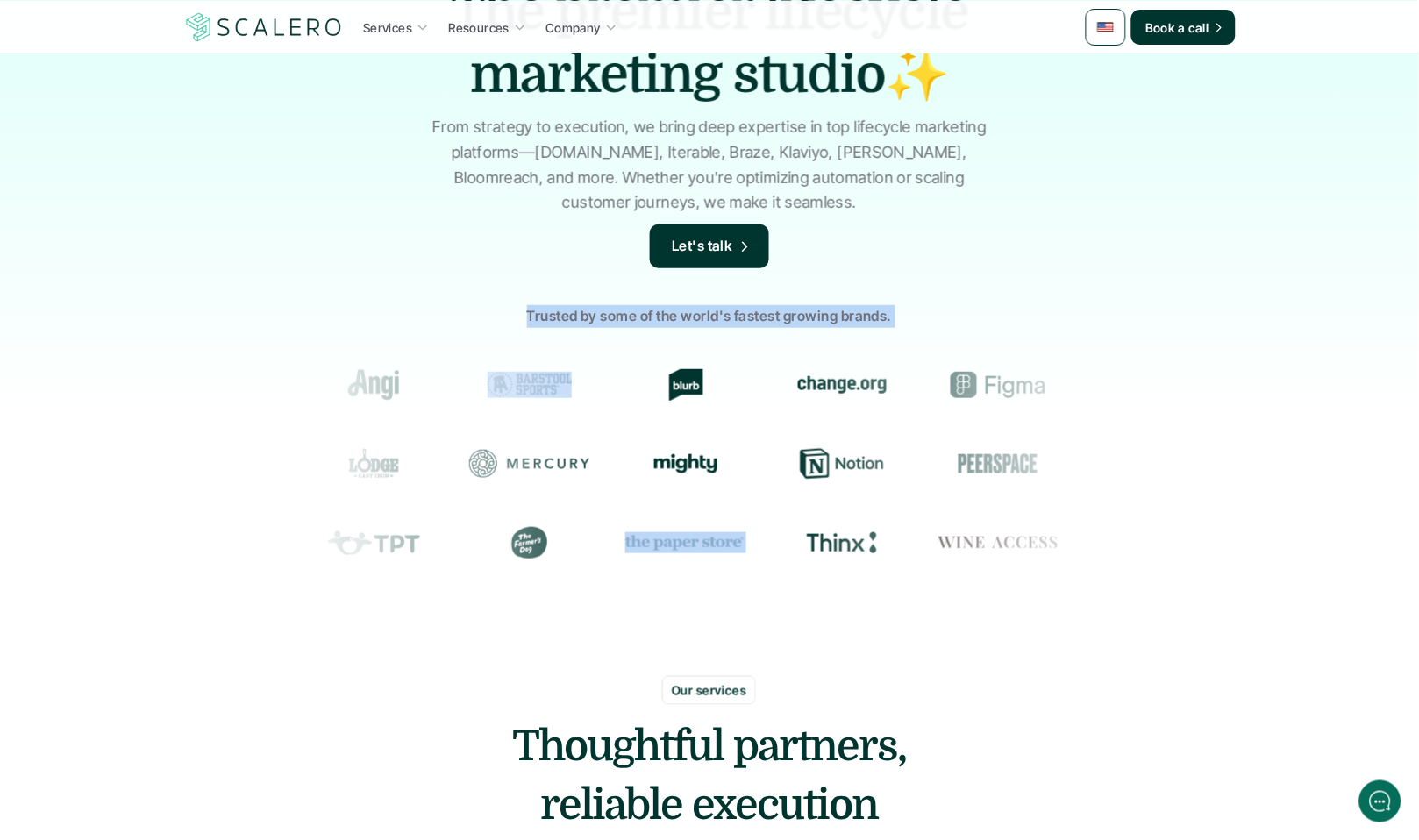
drag, startPoint x: 446, startPoint y: 330, endPoint x: 924, endPoint y: 579, distance: 539.0
click at [923, 579] on div "The premier lifecycle marketing studio✨ From strategy to execution, we bring de…" at bounding box center [710, 294] width 1419 height 736
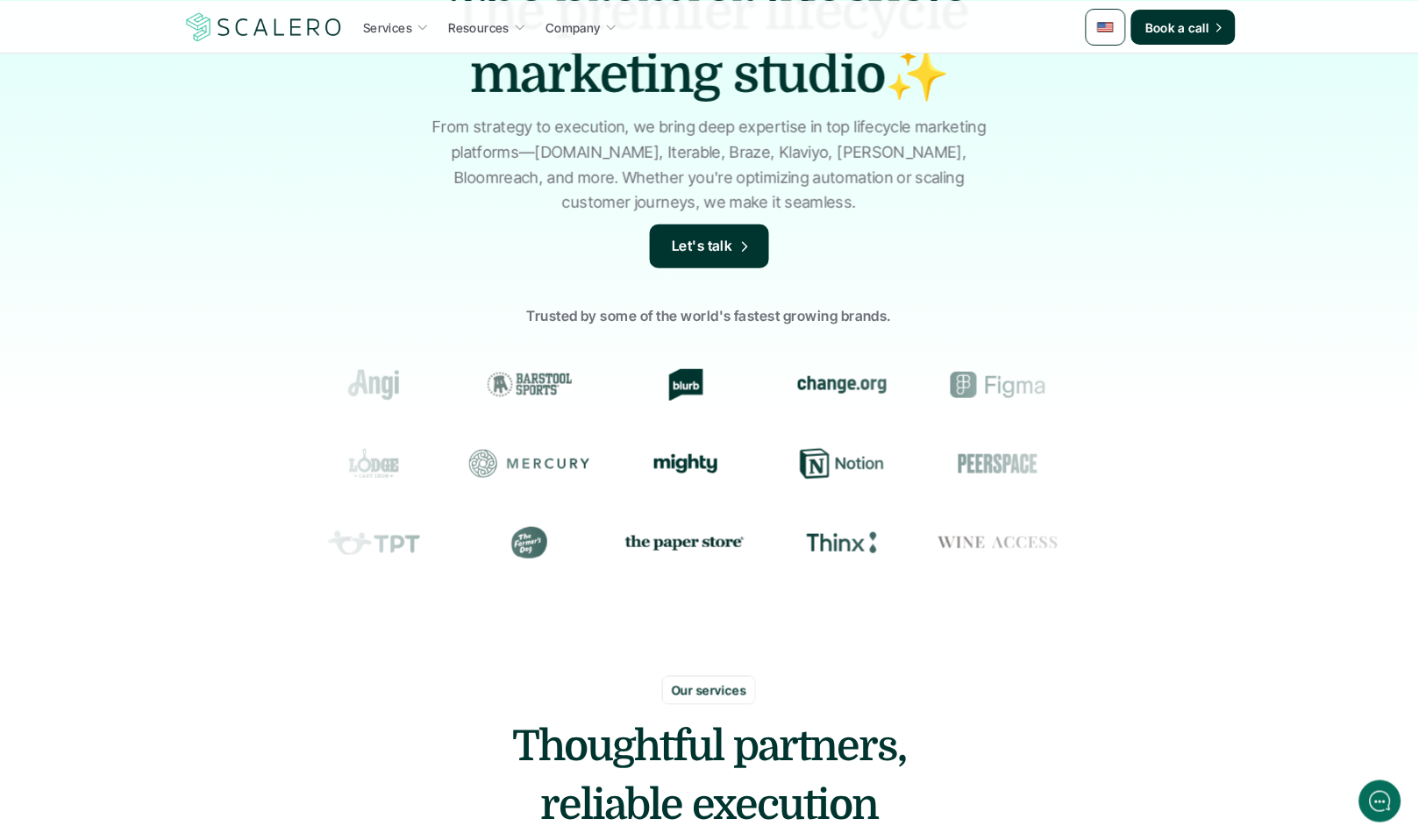
click at [1045, 633] on div "The premier lifecycle marketing studio✨ From strategy to execution, we bring de…" at bounding box center [710, 294] width 1419 height 736
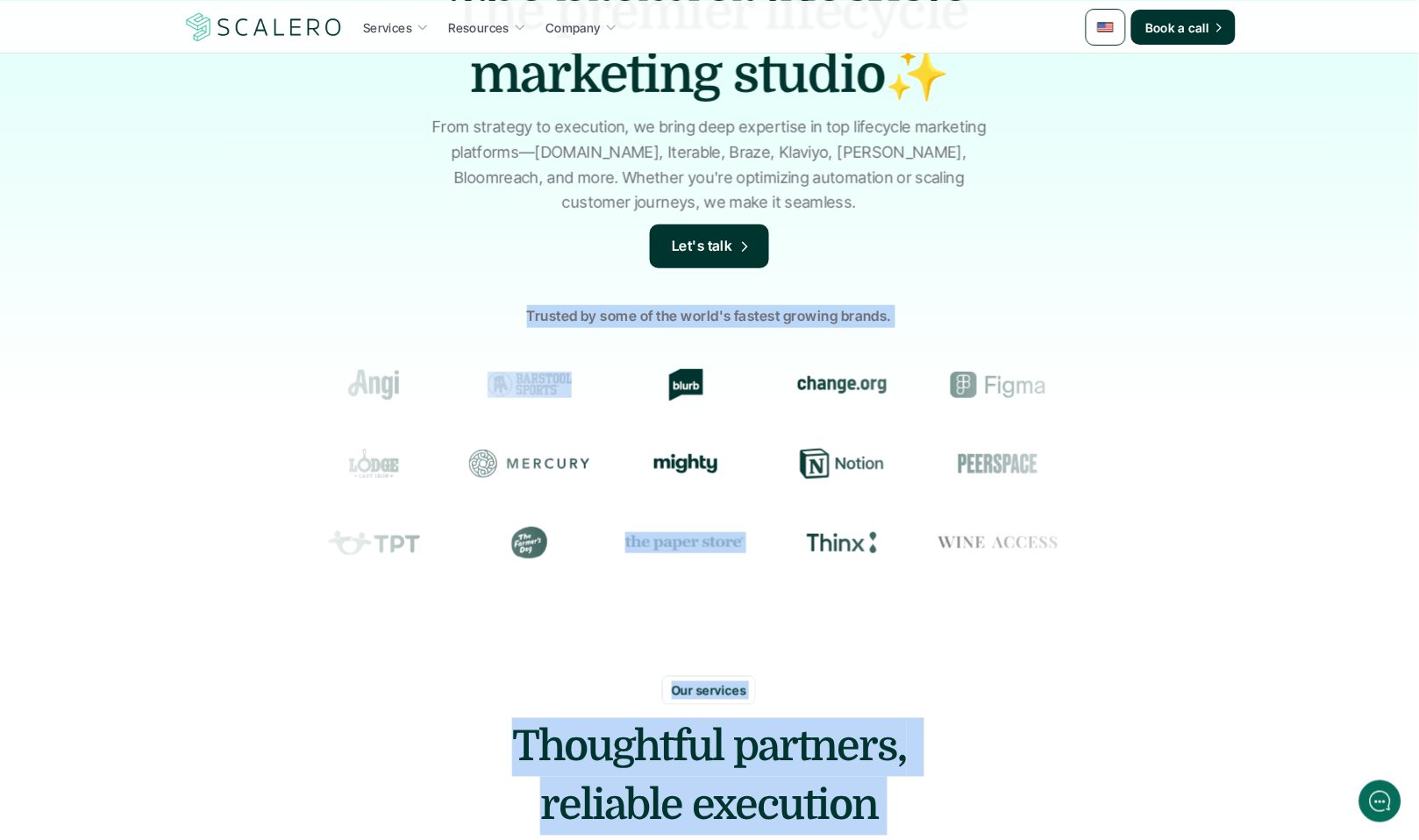
drag, startPoint x: 1234, startPoint y: 780, endPoint x: 569, endPoint y: 279, distance: 832.6
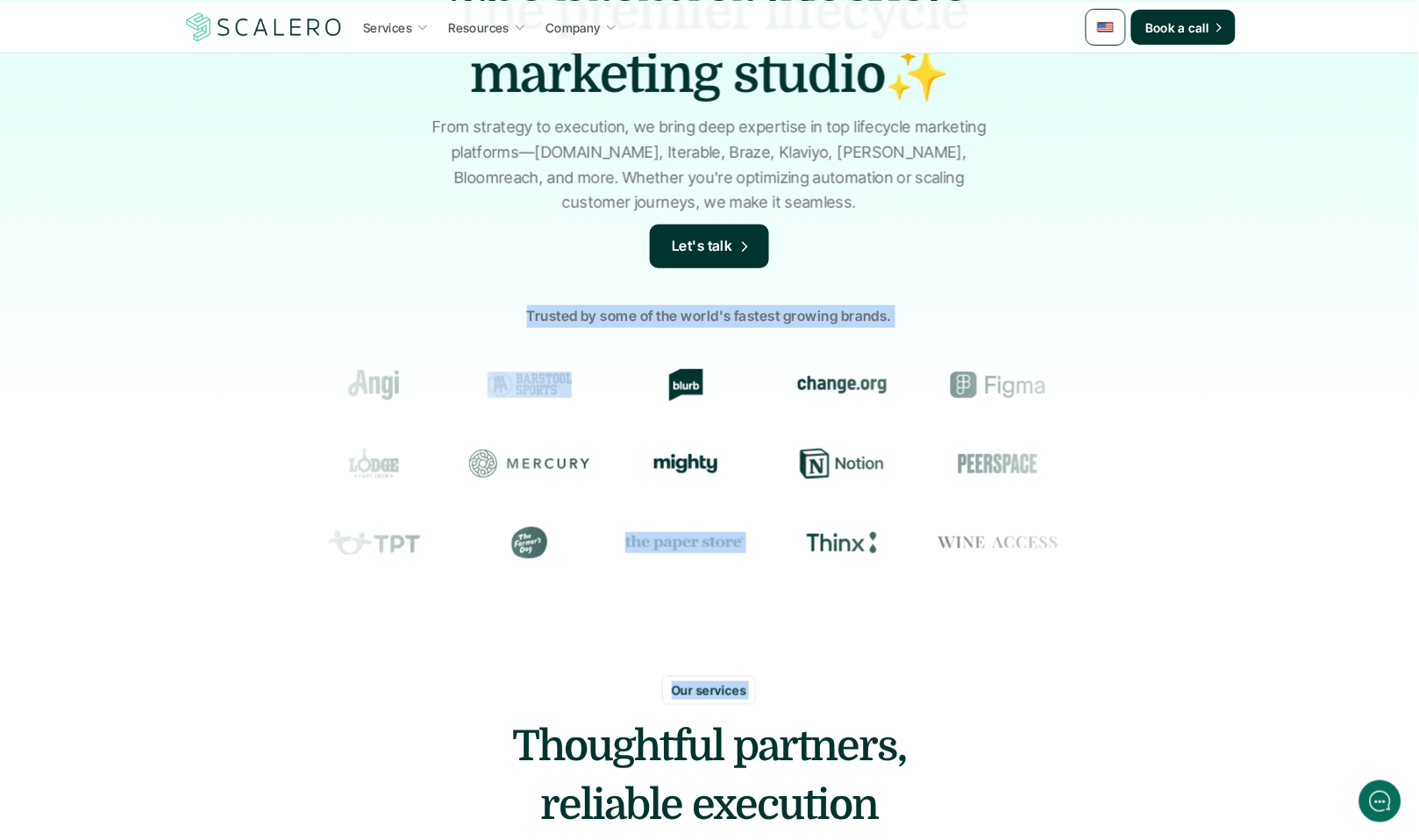
drag, startPoint x: 562, startPoint y: 281, endPoint x: 1051, endPoint y: 685, distance: 634.3
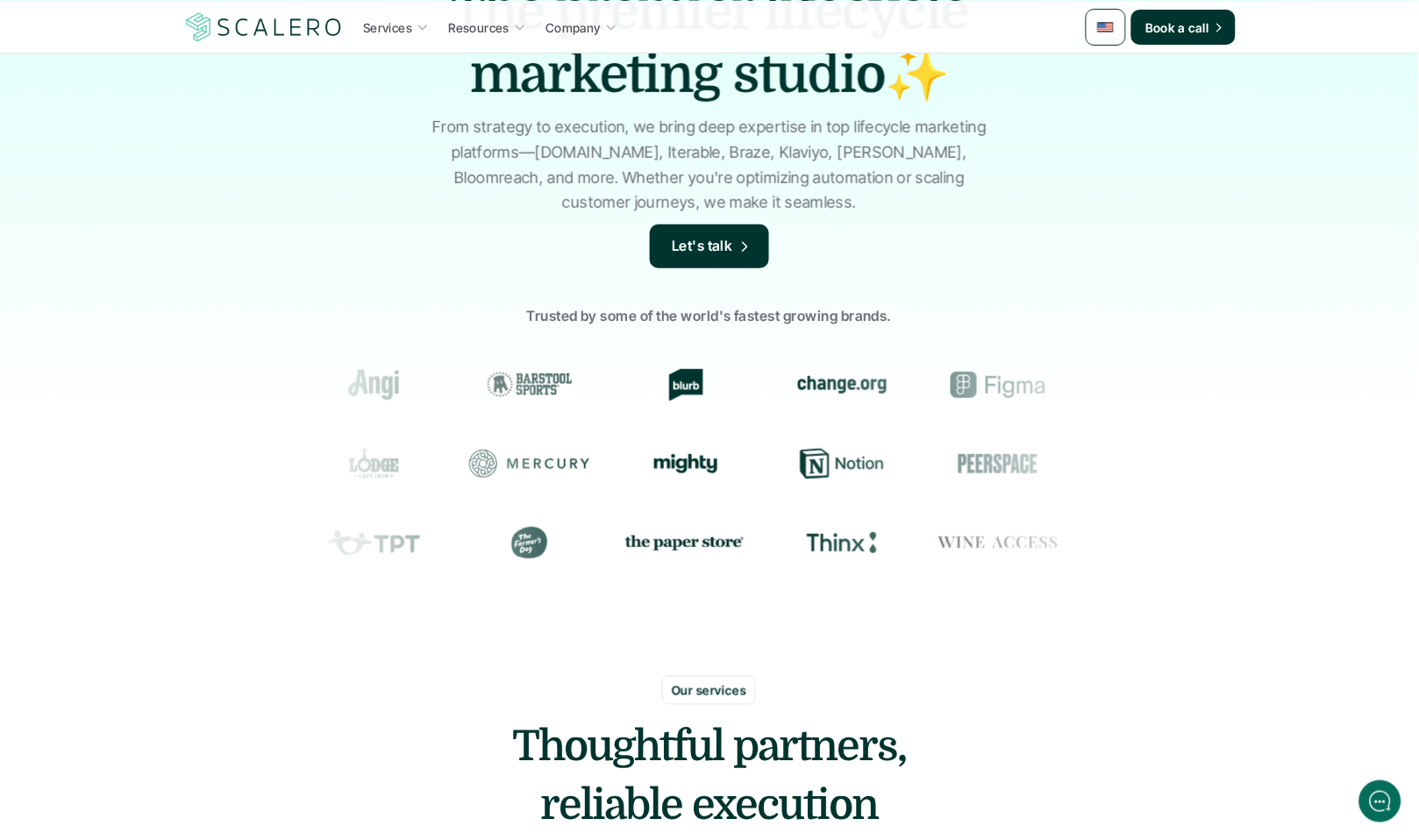
drag, startPoint x: 1045, startPoint y: 675, endPoint x: 1077, endPoint y: 717, distance: 52.8
click at [1045, 676] on div "Our services Thoughtful partners, reliable execution We strengthen your lifecyc…" at bounding box center [709, 788] width 1052 height 223
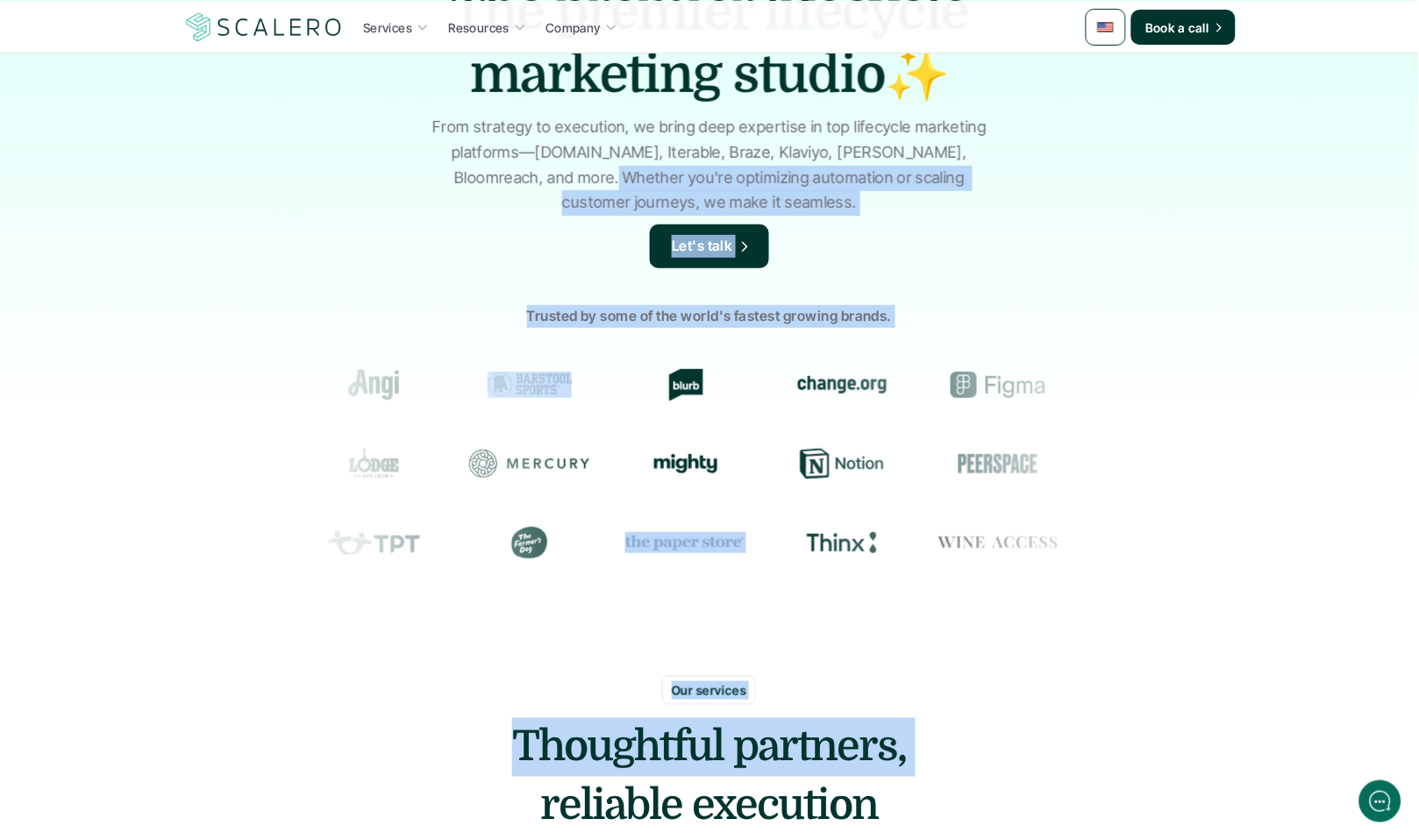
drag, startPoint x: 1089, startPoint y: 724, endPoint x: 500, endPoint y: 178, distance: 803.1
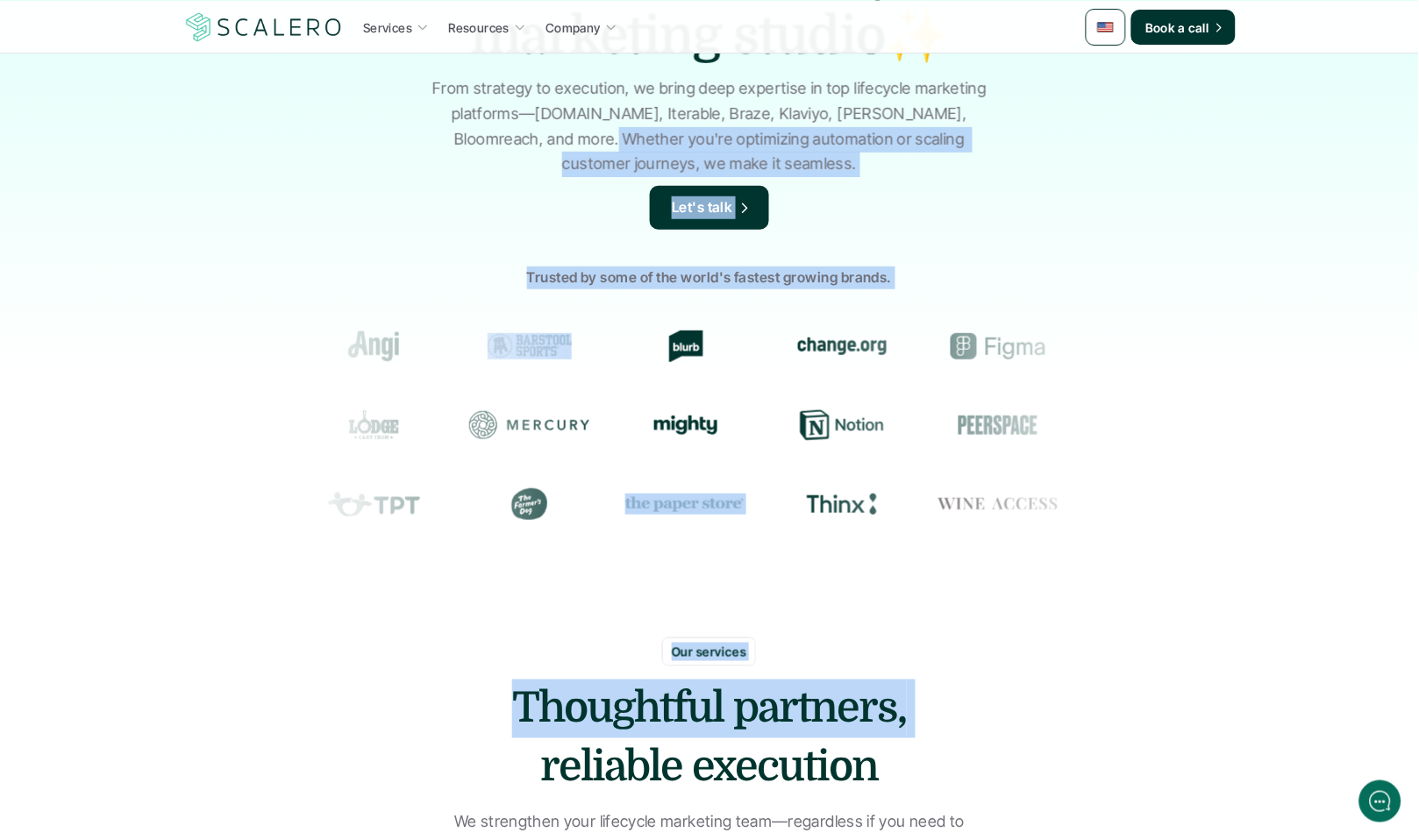
scroll to position [184, 0]
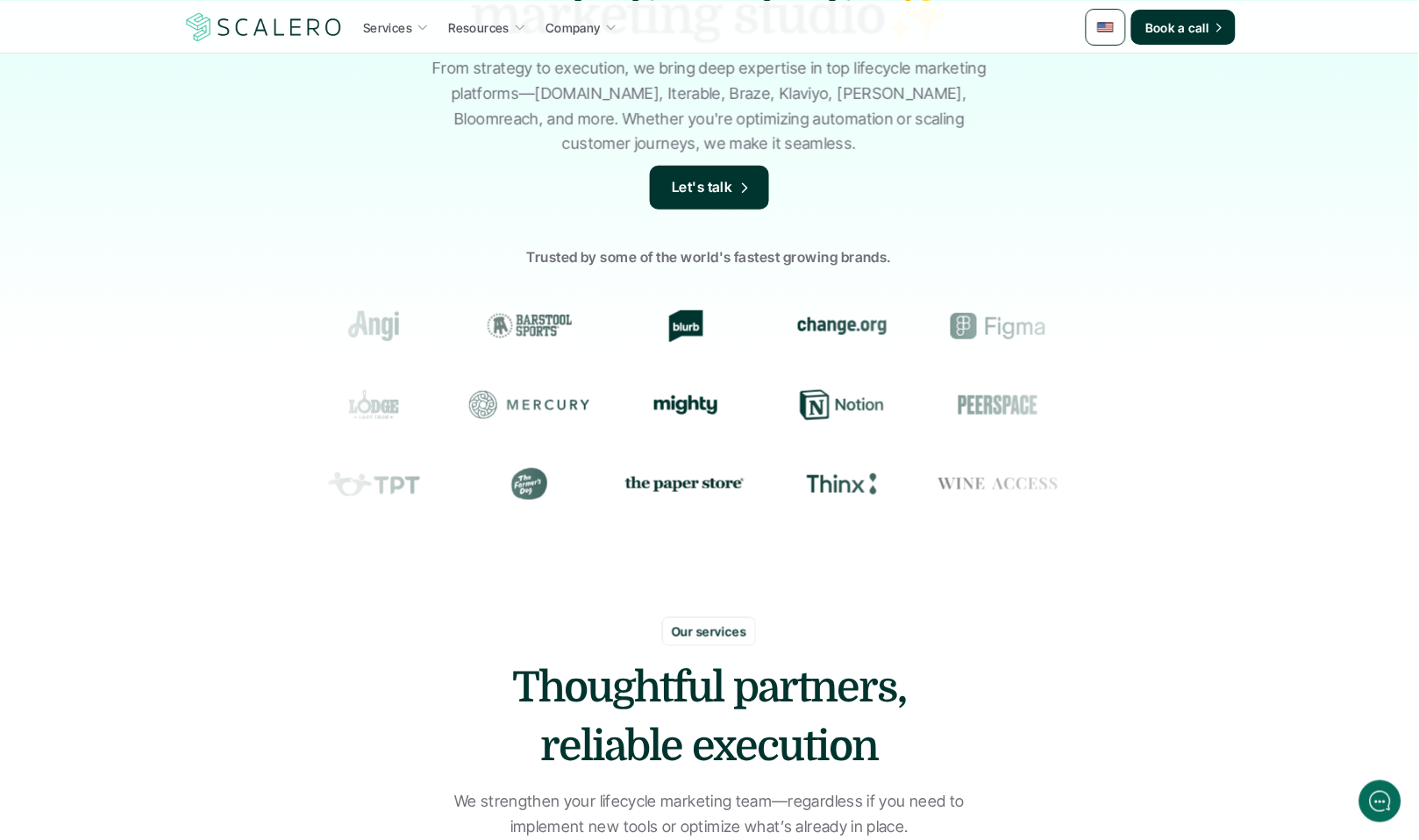
click at [441, 194] on div "The premier lifecycle marketing studio✨ From strategy to execution, we bring de…" at bounding box center [710, 236] width 1419 height 736
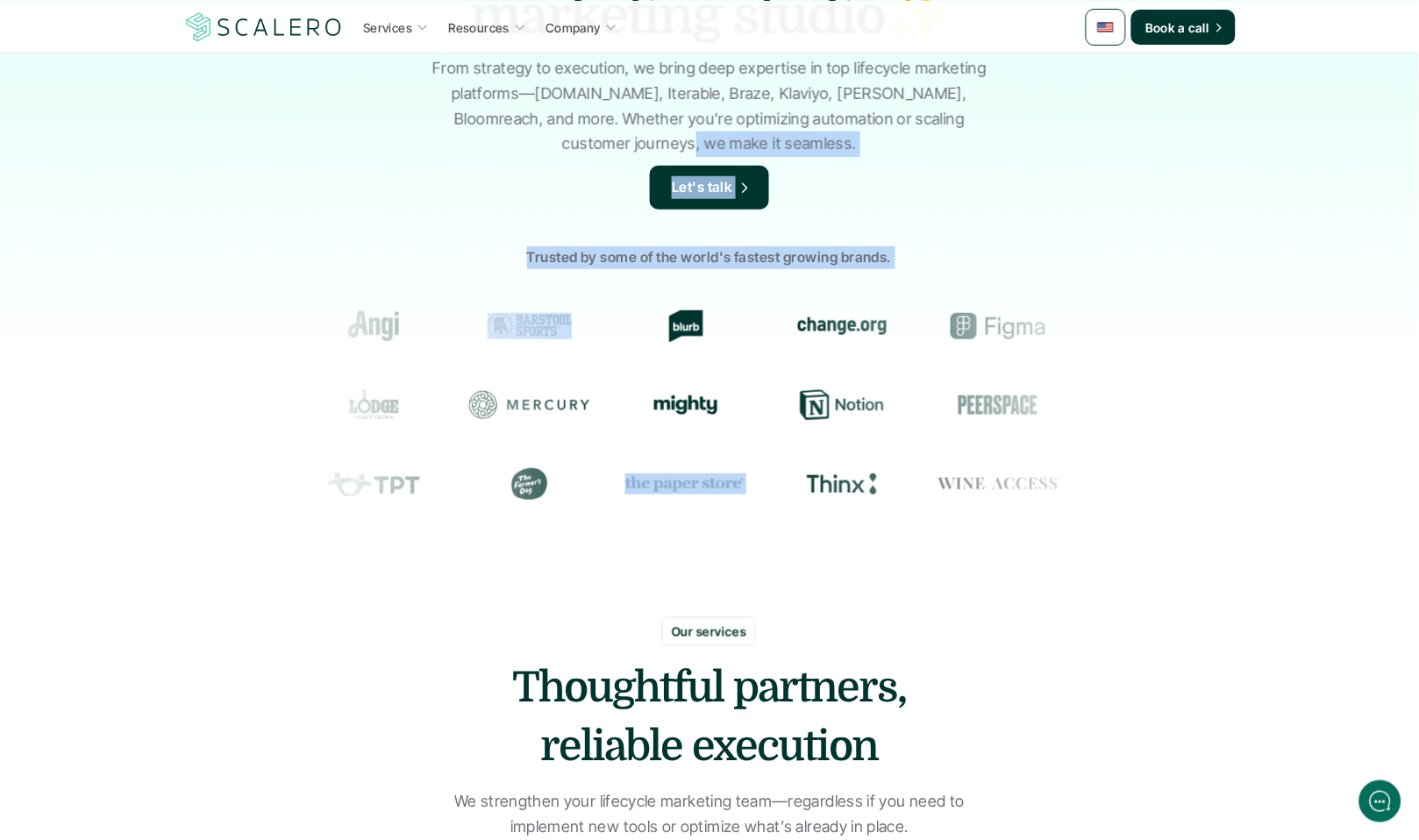
drag, startPoint x: 535, startPoint y: 250, endPoint x: 879, endPoint y: 541, distance: 450.6
click at [886, 548] on div "The premier lifecycle marketing studio✨ From strategy to execution, we bring de…" at bounding box center [710, 236] width 1419 height 736
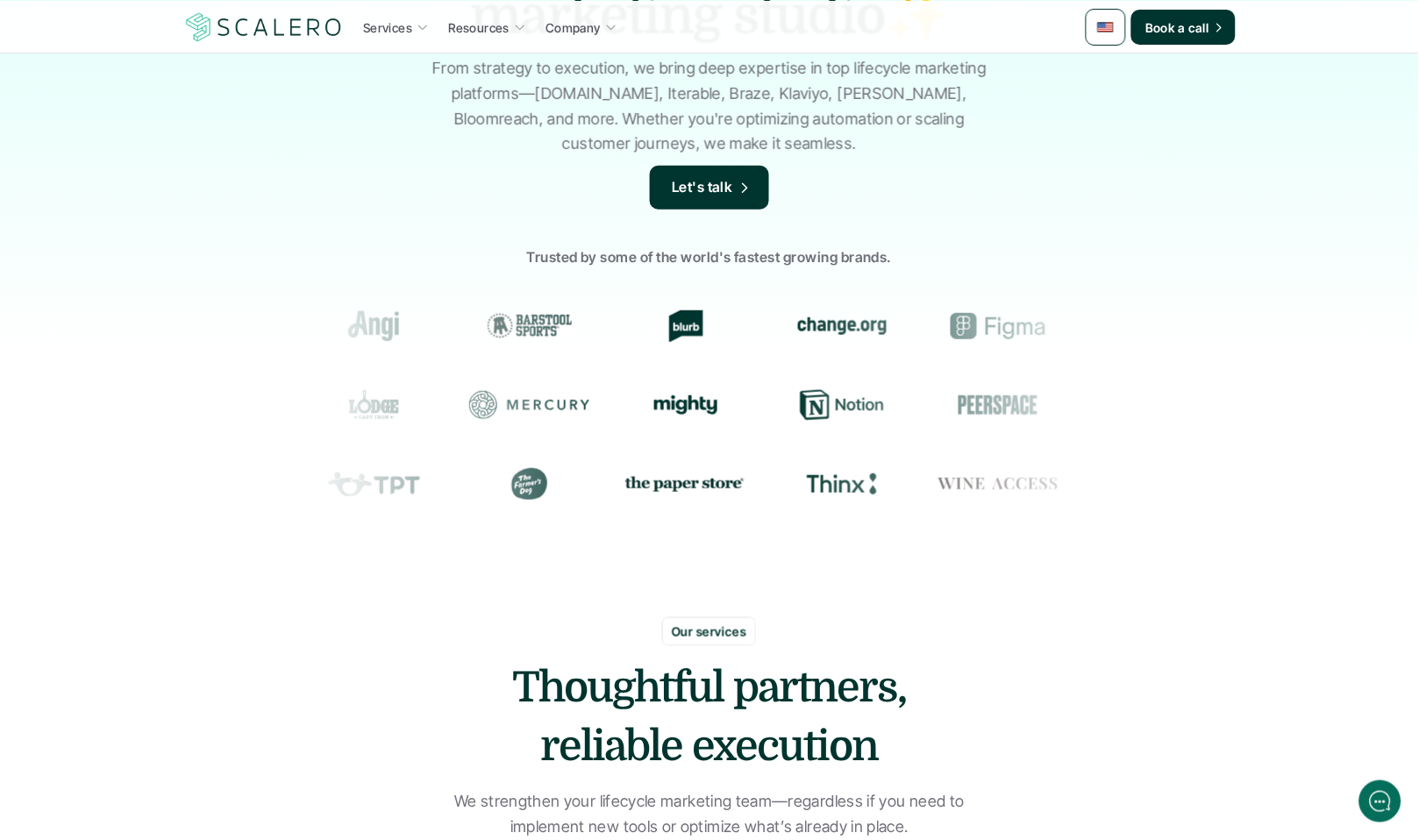
click at [926, 561] on div "The premier lifecycle marketing studio✨ From strategy to execution, we bring de…" at bounding box center [710, 236] width 1419 height 736
drag, startPoint x: 855, startPoint y: 538, endPoint x: 401, endPoint y: 226, distance: 550.9
click at [412, 232] on div "The premier lifecycle marketing studio✨ From strategy to execution, we bring de…" at bounding box center [710, 236] width 1419 height 736
click at [400, 225] on div "Trusted by some of the world's fastest growing brands." at bounding box center [710, 385] width 1419 height 333
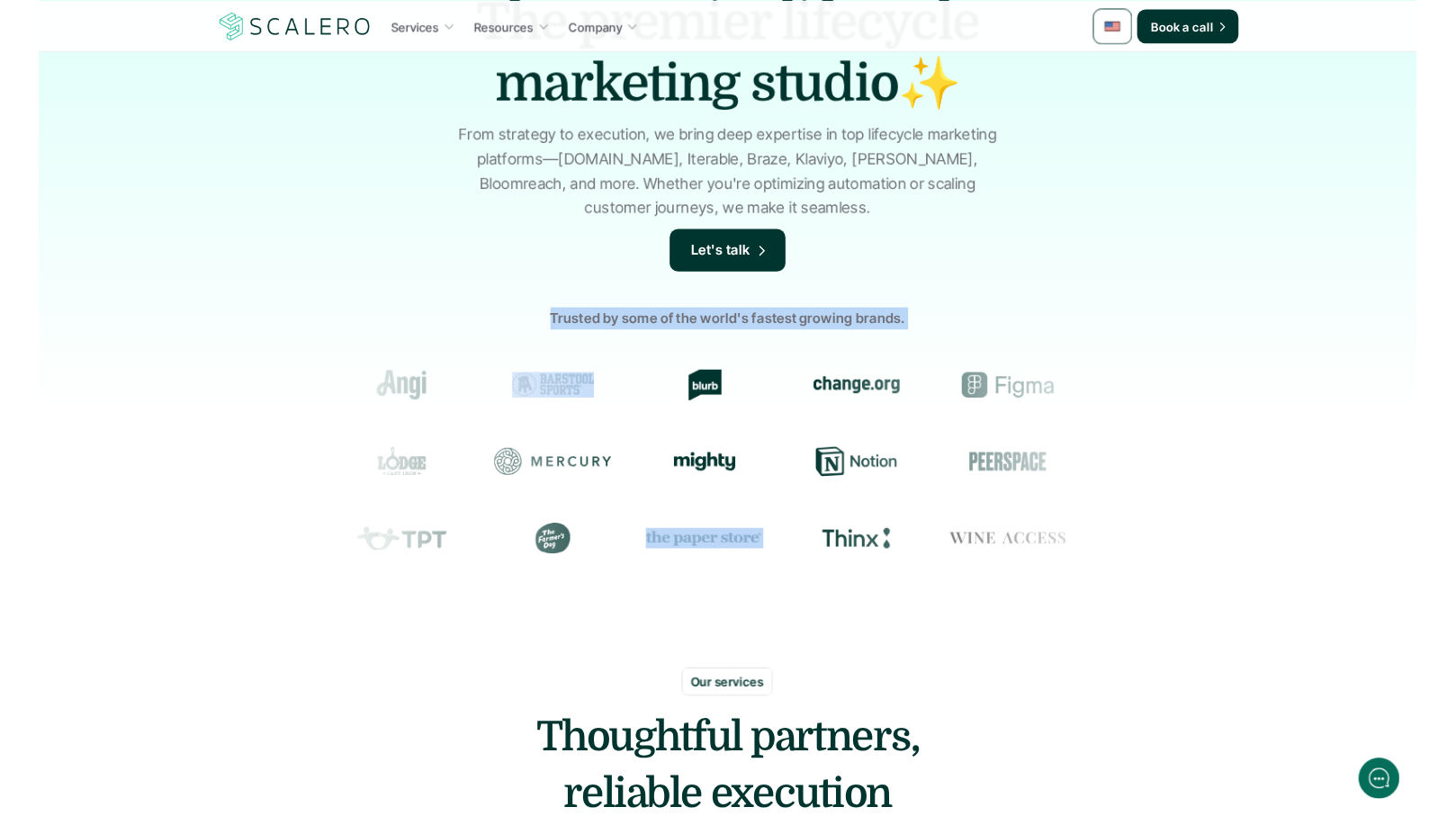
scroll to position [119, 0]
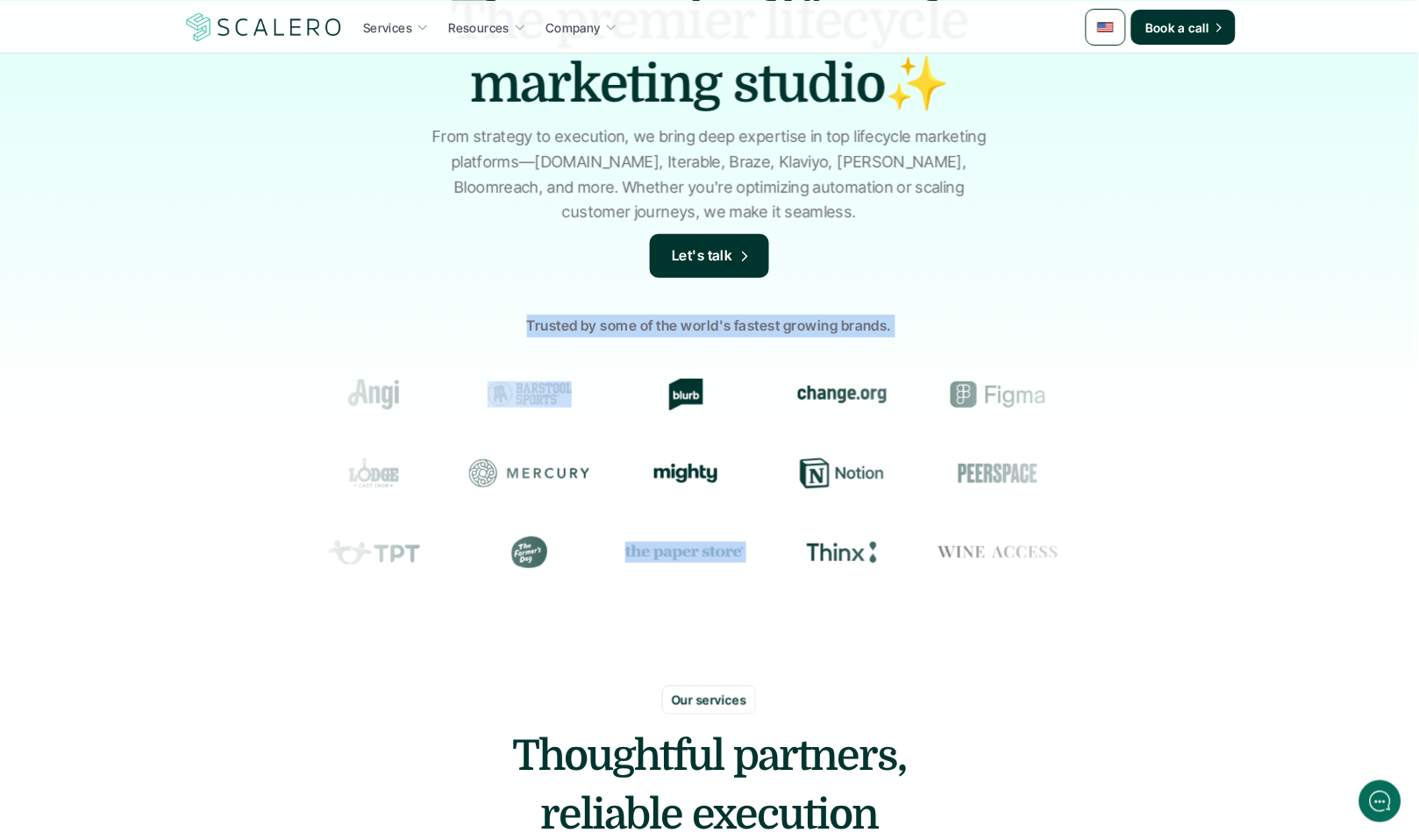
drag, startPoint x: 457, startPoint y: 271, endPoint x: 1017, endPoint y: 672, distance: 688.8
click at [1017, 672] on section "The premier lifecycle marketing studio✨ From strategy to execution, we bring de…" at bounding box center [710, 285] width 1419 height 802
click at [1019, 636] on div "The premier lifecycle marketing studio✨ From strategy to execution, we bring de…" at bounding box center [710, 304] width 1419 height 736
